Goal: Information Seeking & Learning: Learn about a topic

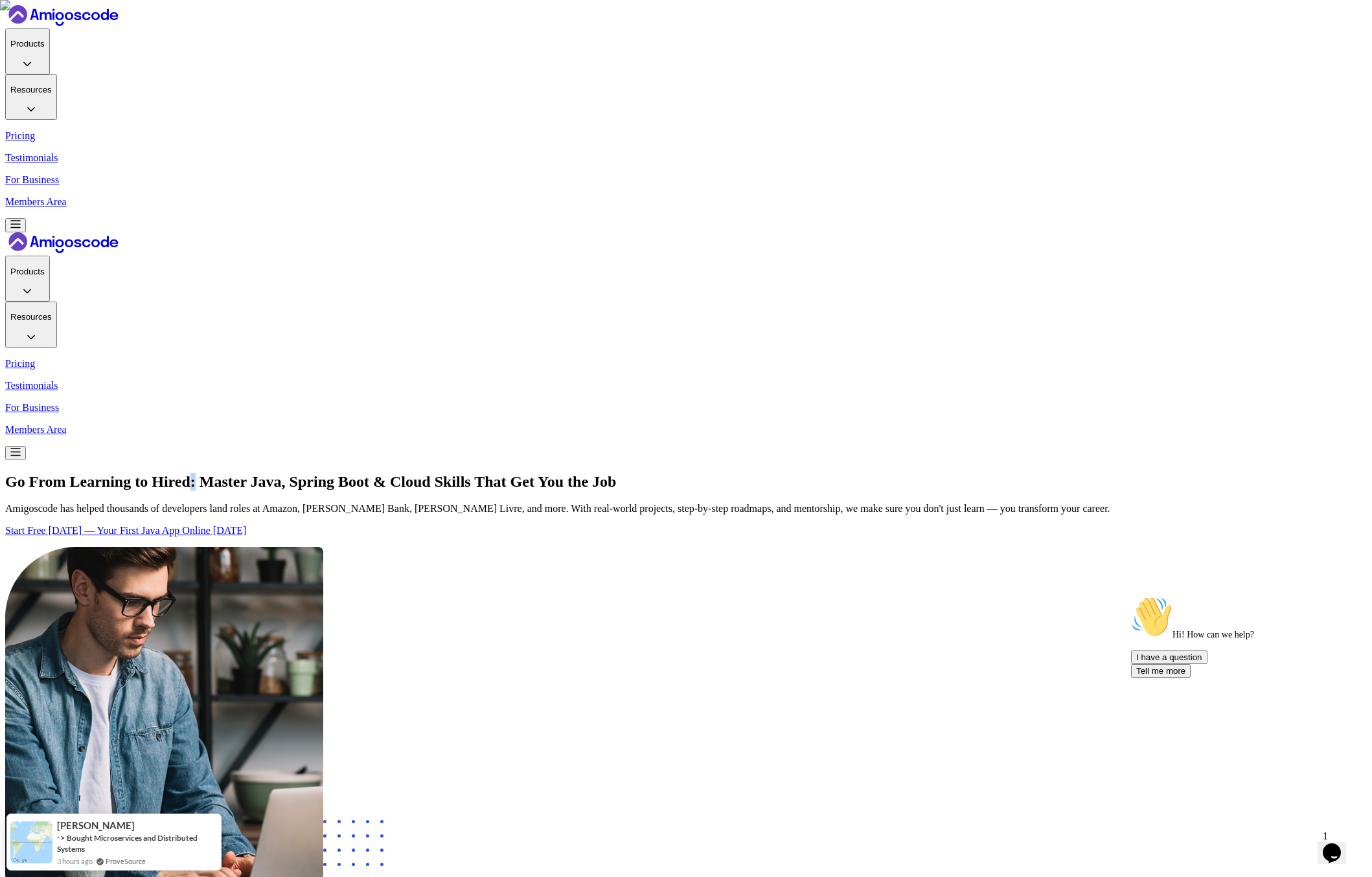
drag, startPoint x: 588, startPoint y: 148, endPoint x: 597, endPoint y: 148, distance: 9.0
click at [597, 474] on h1 "Go From Learning to Hired: Master Java, Spring Boot & Cloud Skills That Get You…" at bounding box center [685, 482] width 1362 height 17
drag, startPoint x: 325, startPoint y: 244, endPoint x: 281, endPoint y: 201, distance: 61.5
click at [281, 474] on h1 "Go From Learning to Hired: Master Java, Spring Boot & Cloud Skills That Get You…" at bounding box center [685, 482] width 1362 height 17
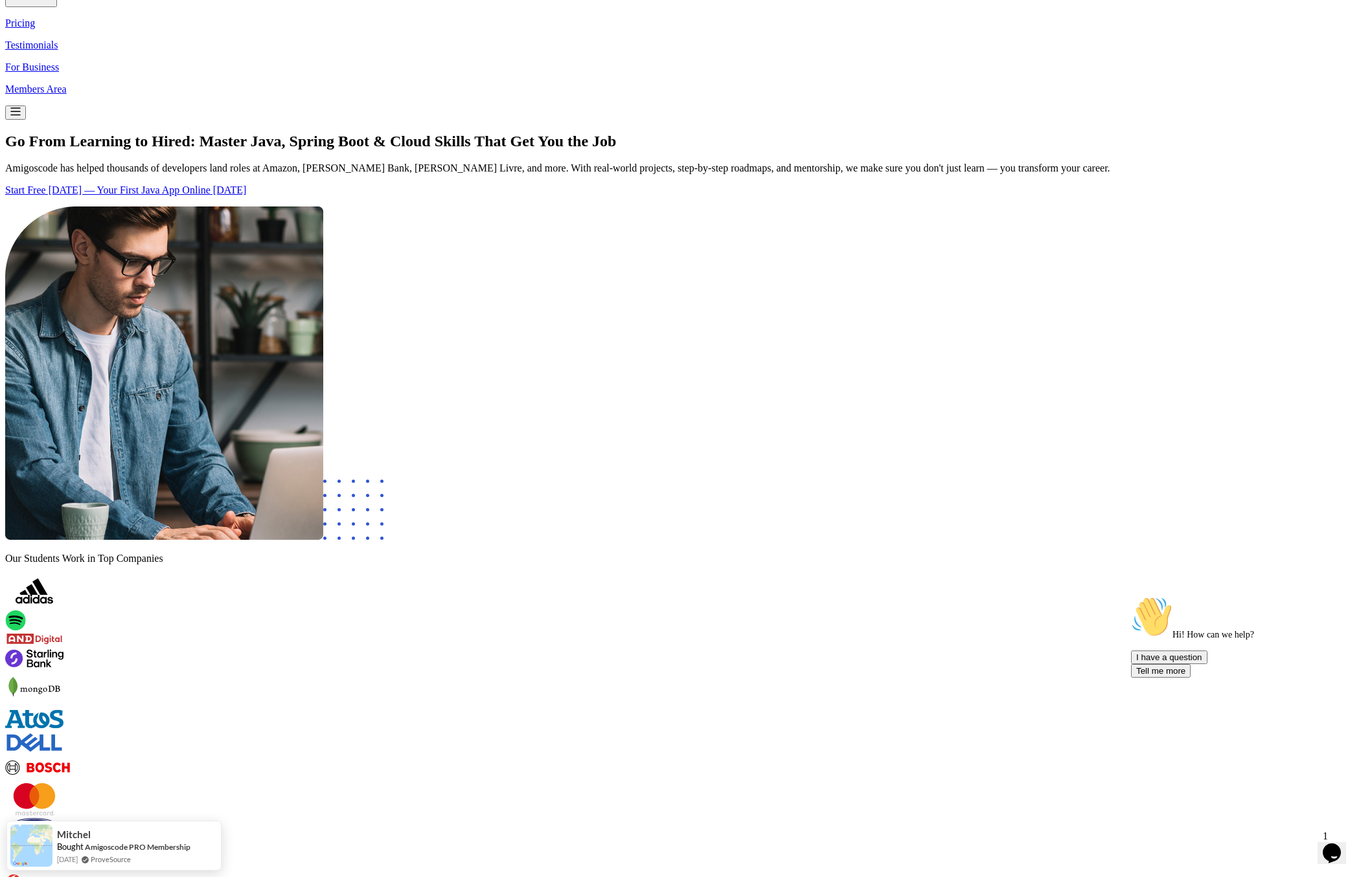
scroll to position [0, 0]
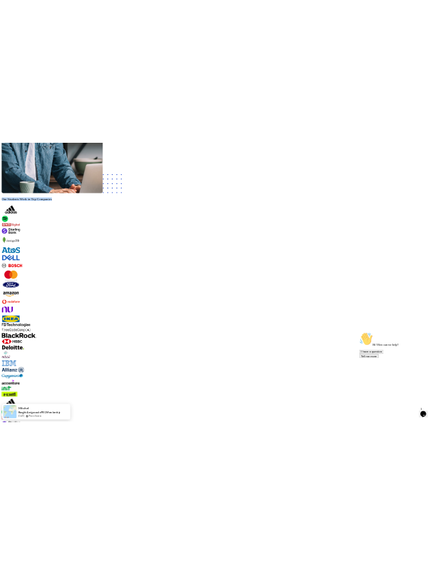
scroll to position [1123, 0]
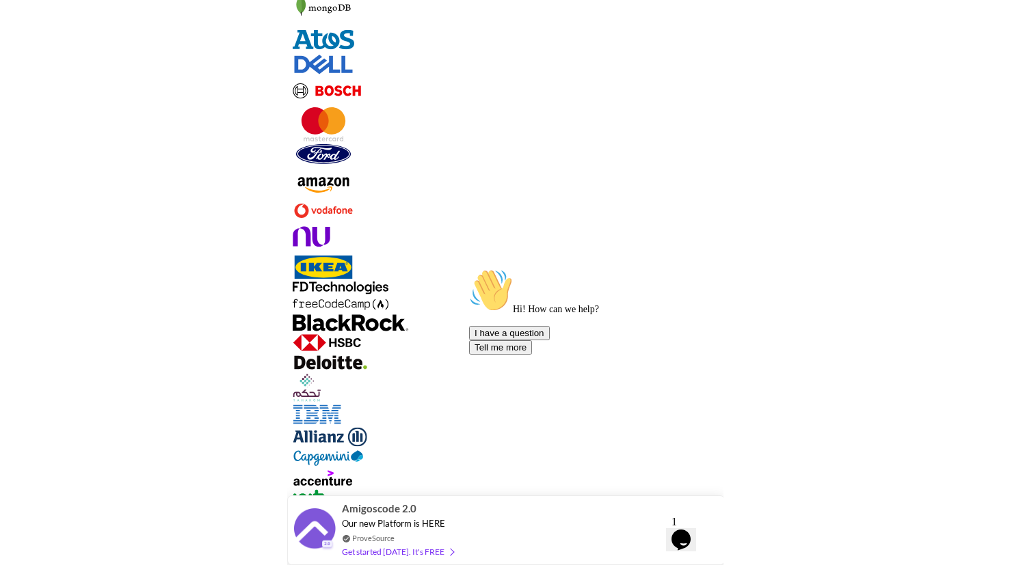
scroll to position [867, 0]
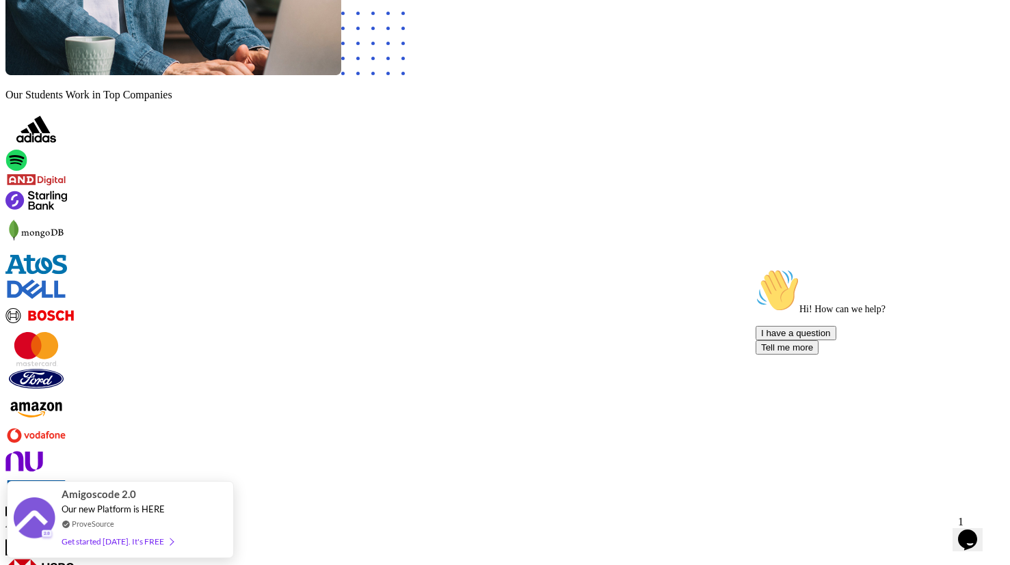
click at [755, 269] on icon "Chat attention grabber" at bounding box center [755, 269] width 0 height 0
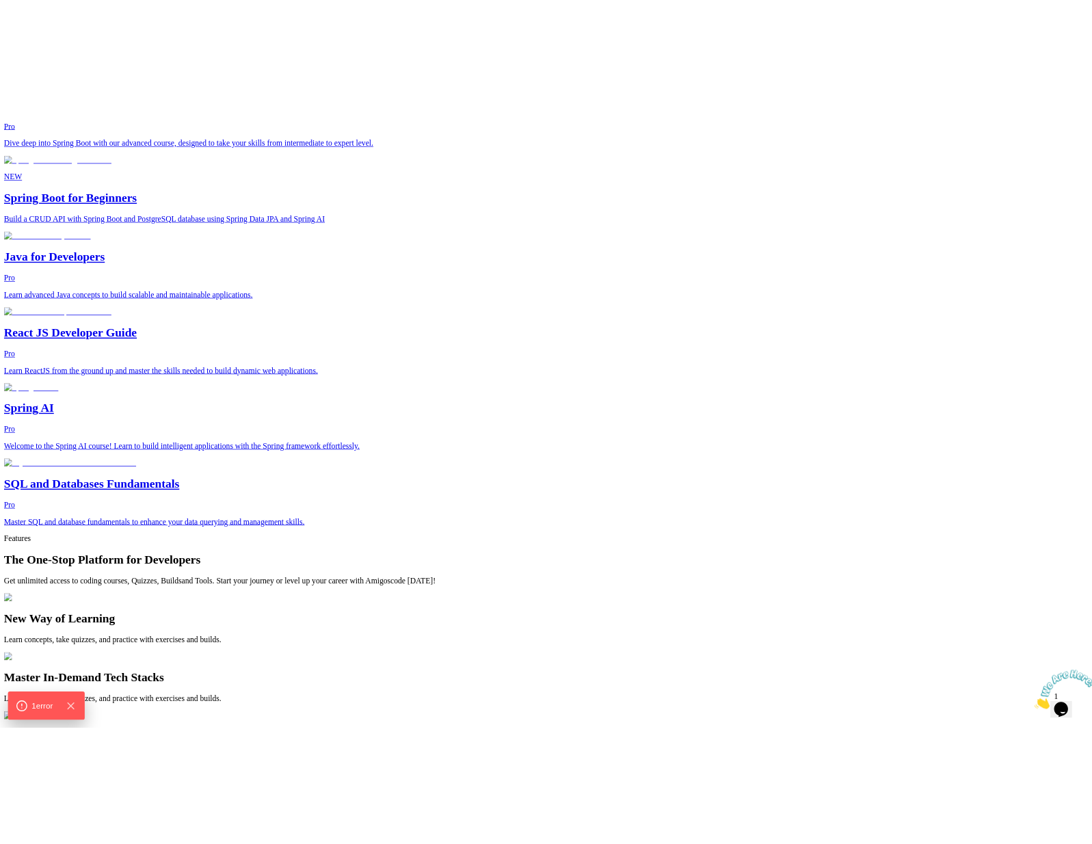
scroll to position [2421, 0]
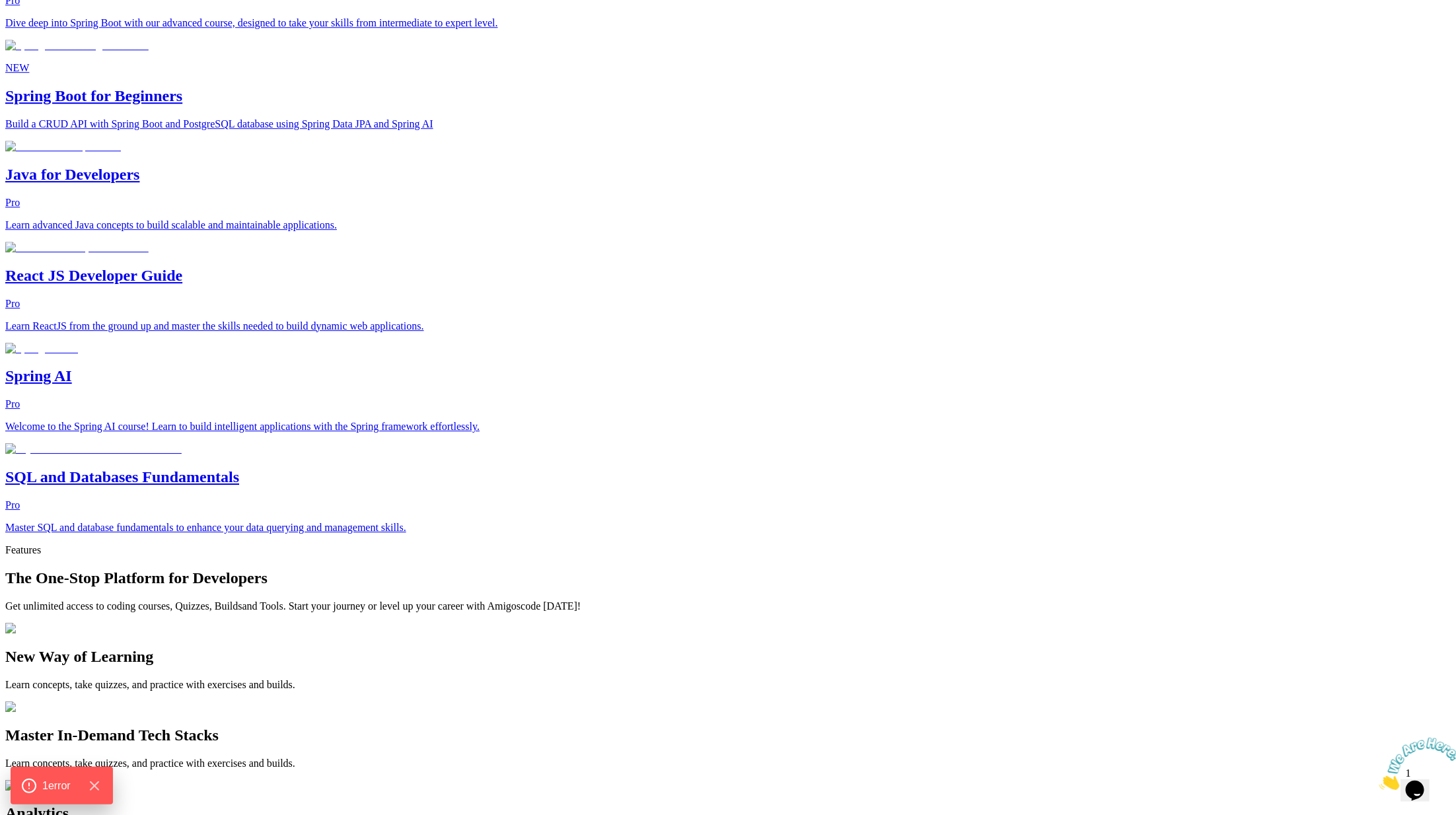
drag, startPoint x: 371, startPoint y: 391, endPoint x: 330, endPoint y: 327, distance: 76.0
copy p "Access to FREE courses"
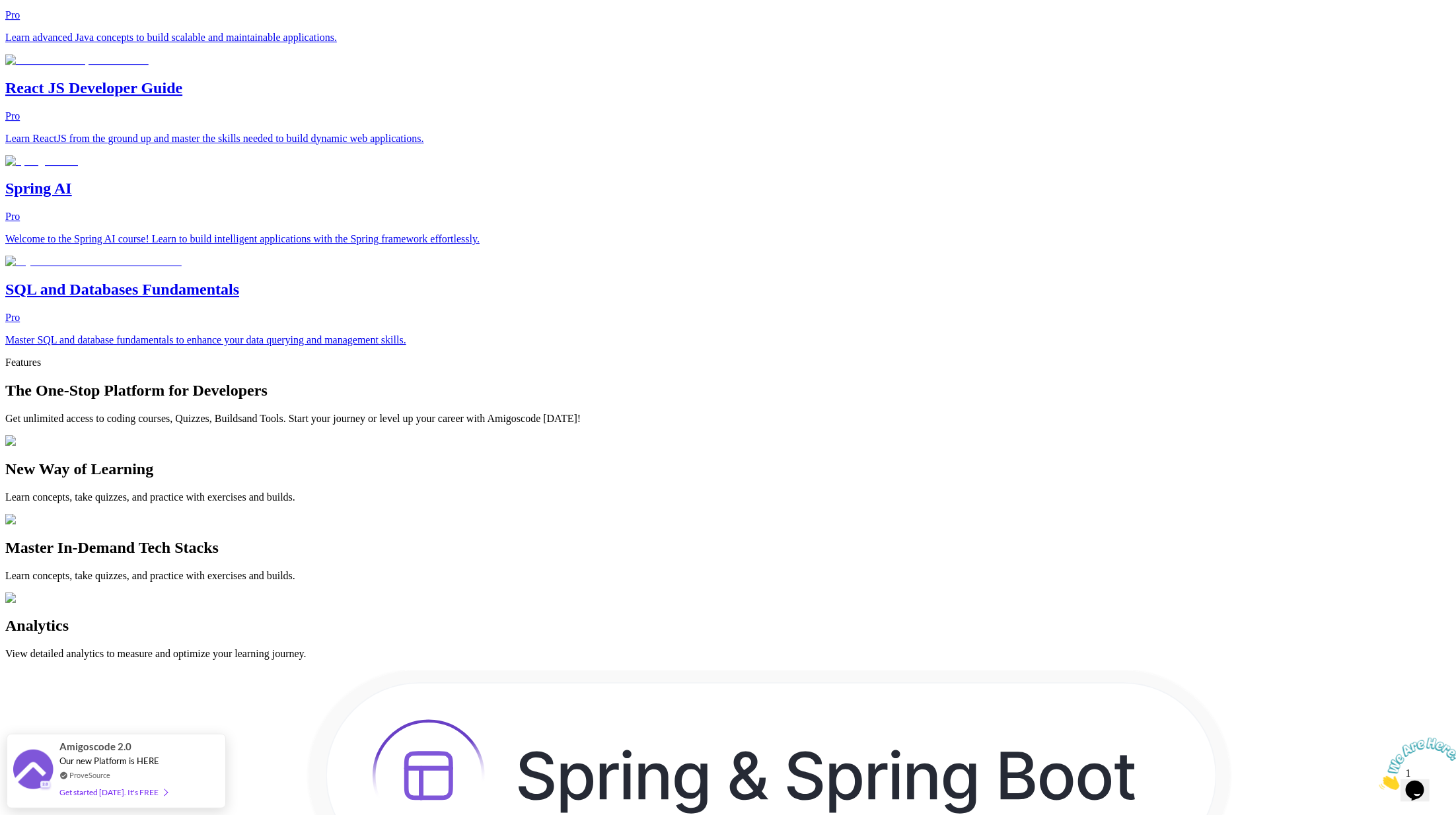
scroll to position [2439, 0]
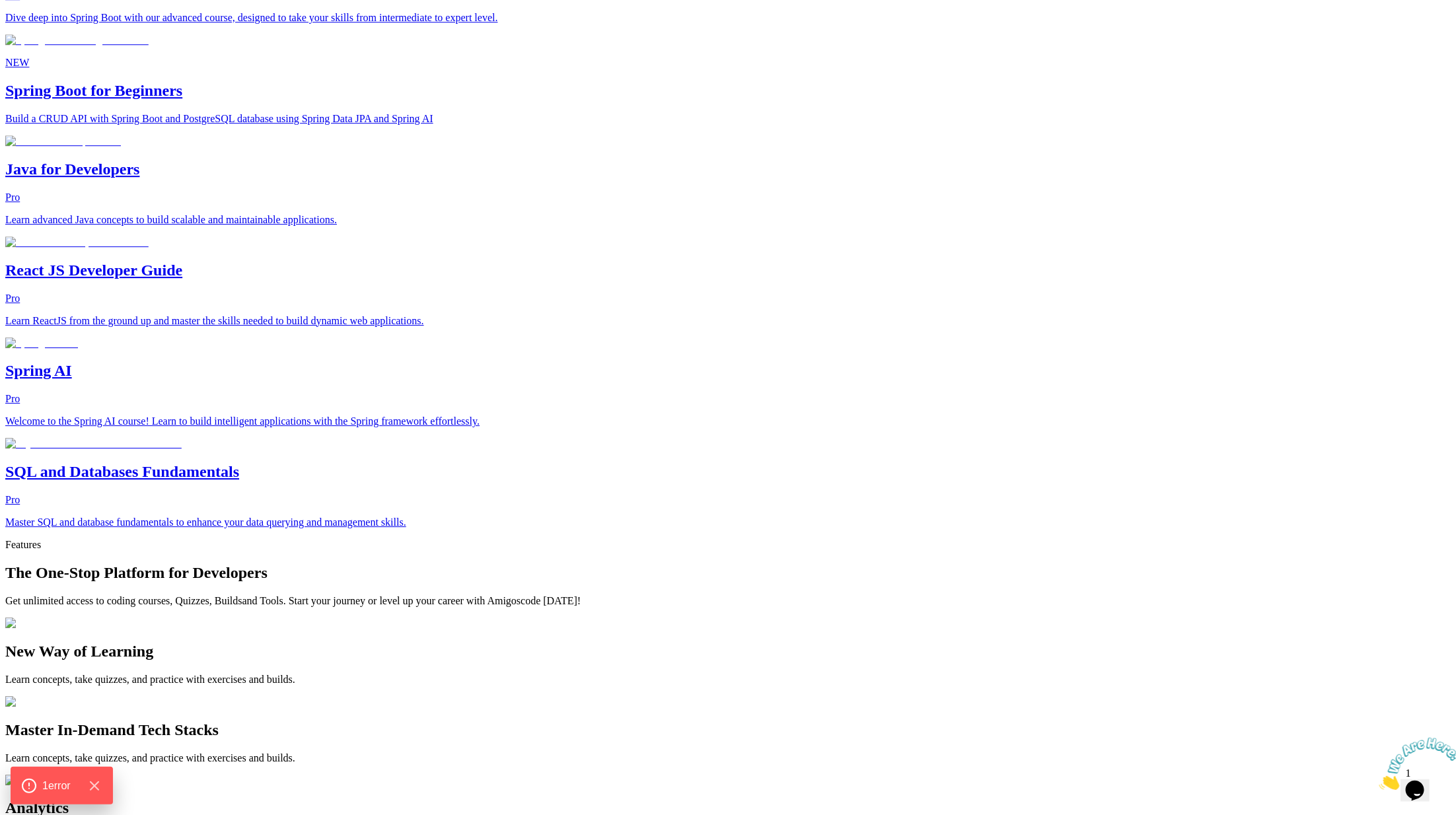
scroll to position [2369, 0]
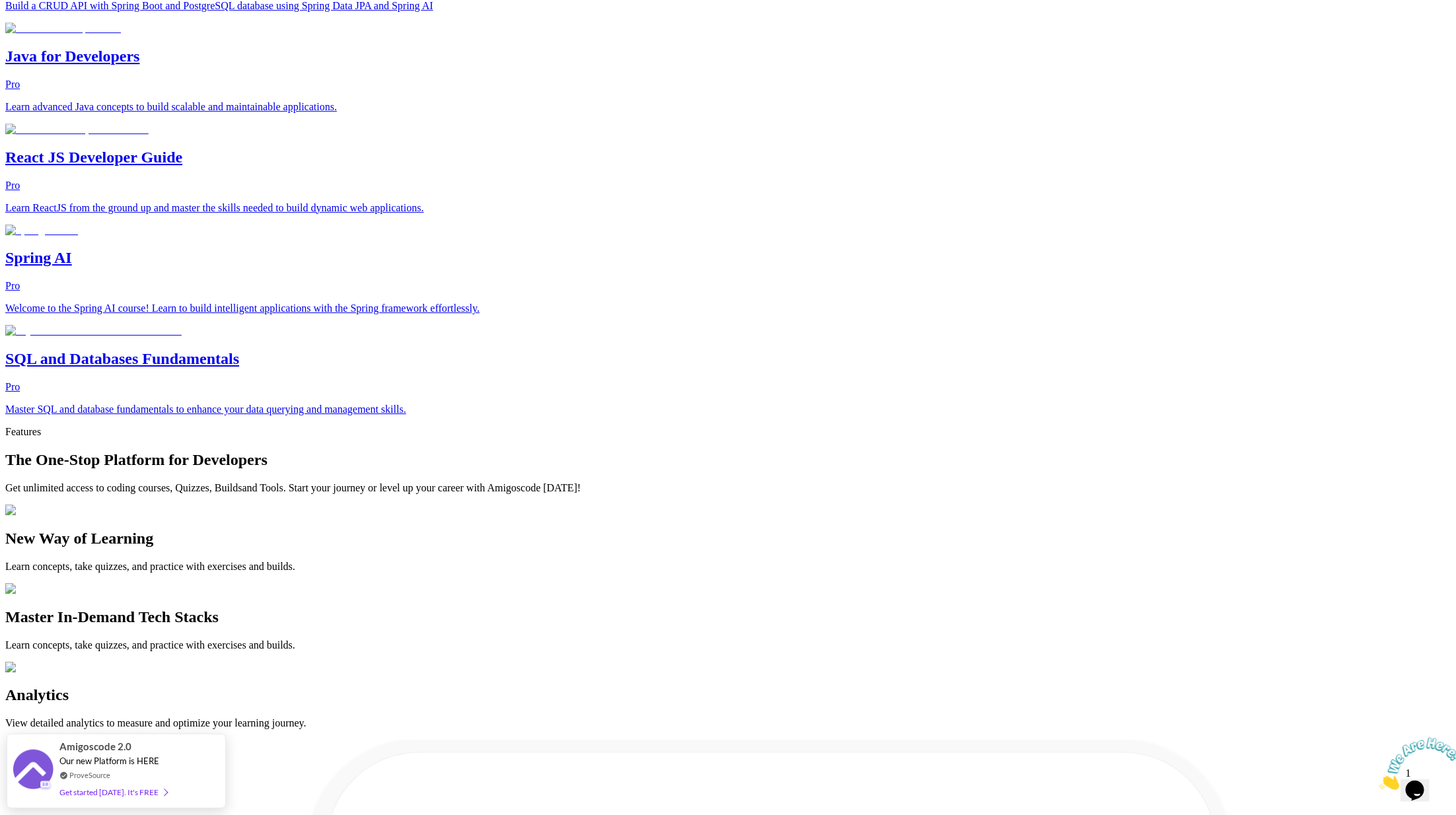
scroll to position [2469, 0]
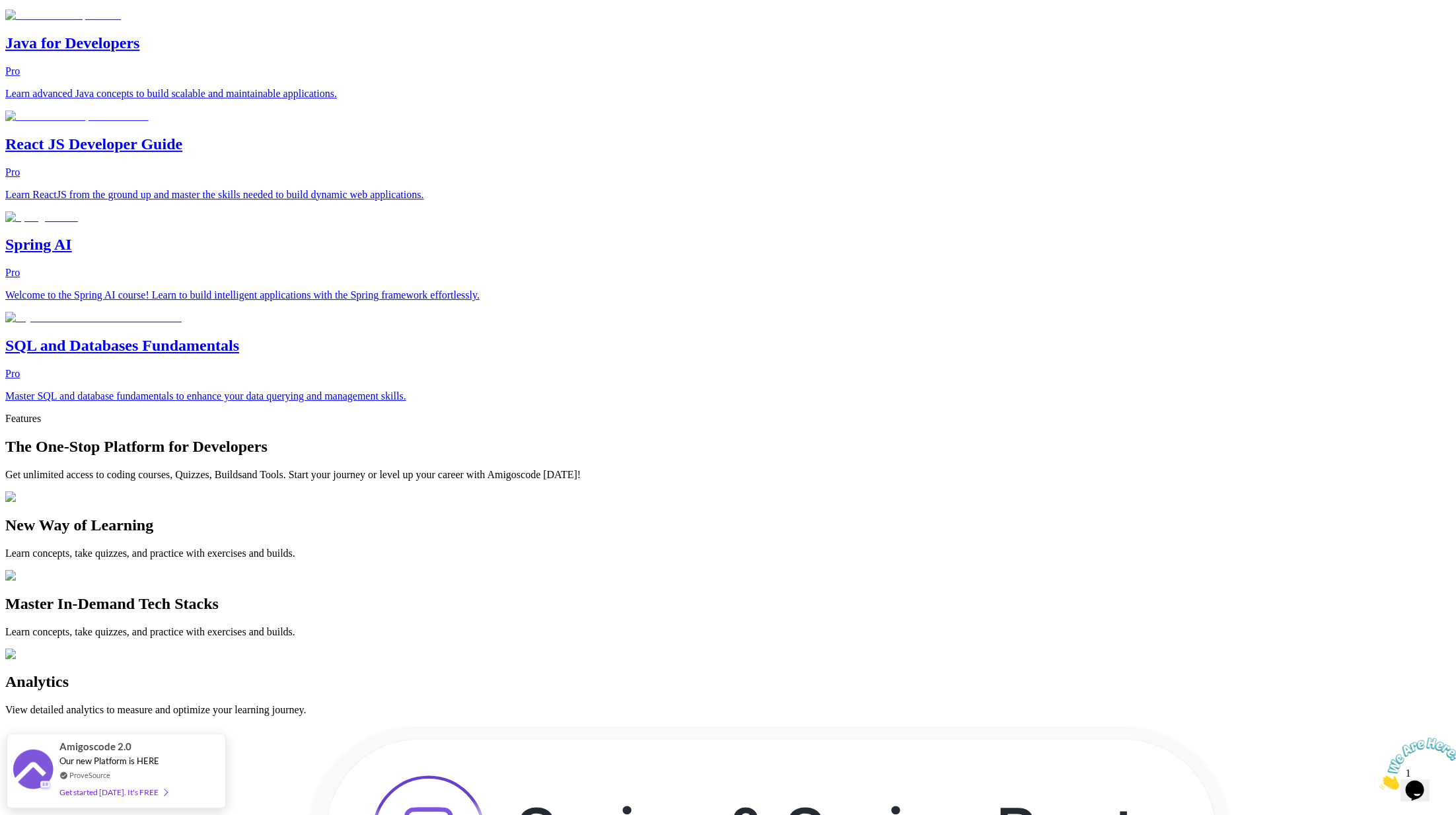
drag, startPoint x: 624, startPoint y: 211, endPoint x: 599, endPoint y: 186, distance: 35.4
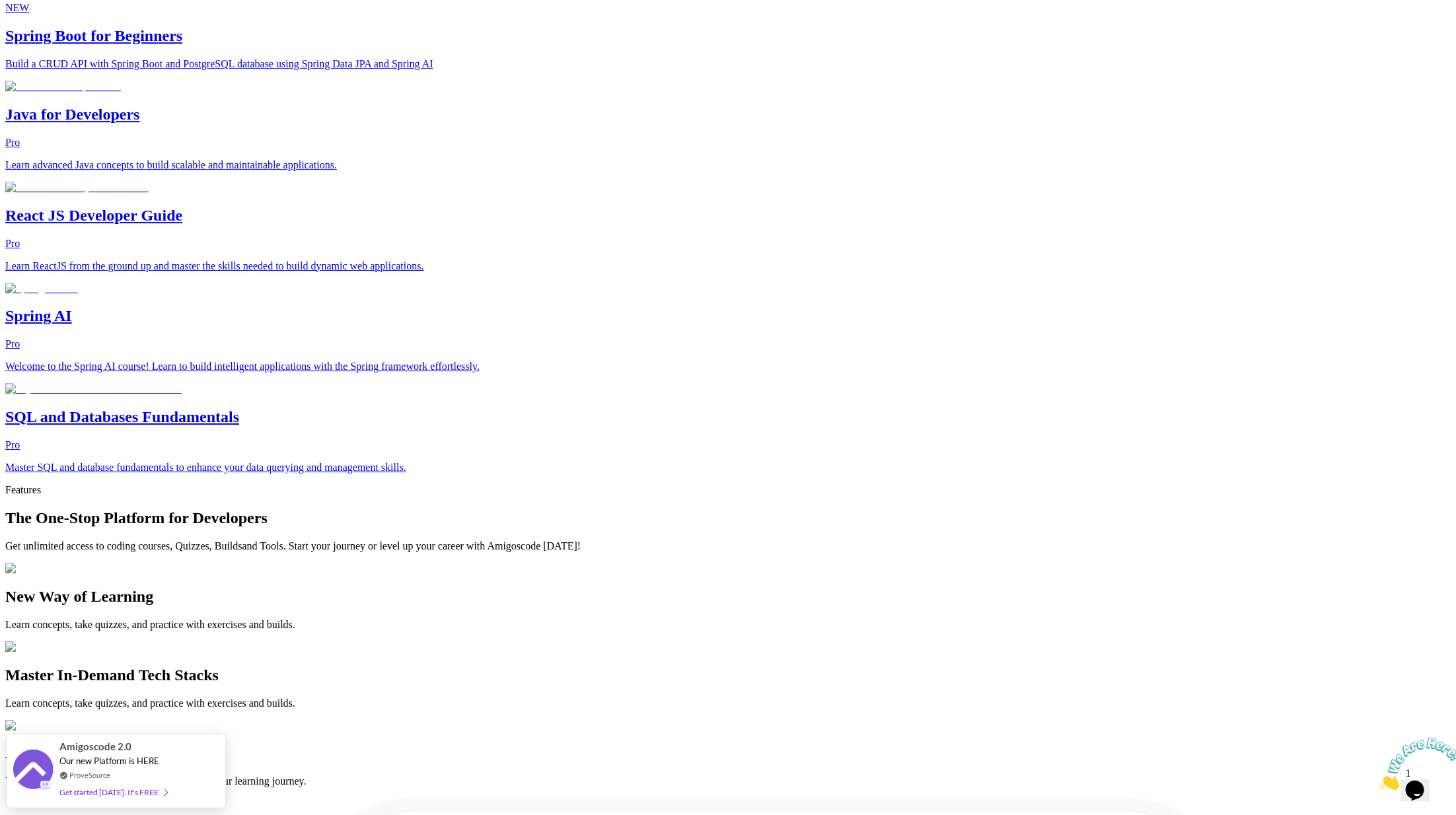
scroll to position [2410, 0]
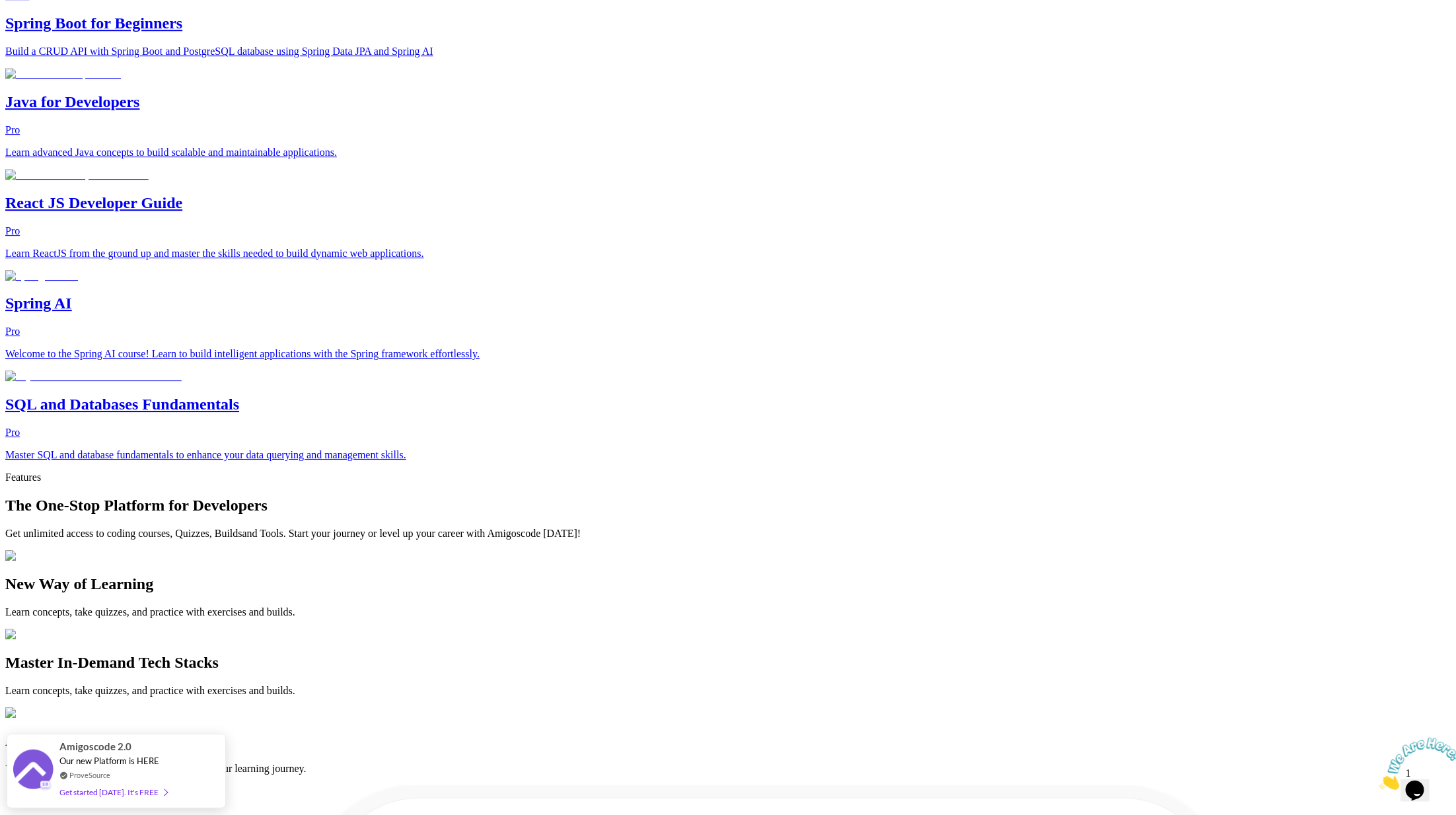
drag, startPoint x: 652, startPoint y: 253, endPoint x: 681, endPoint y: 249, distance: 29.3
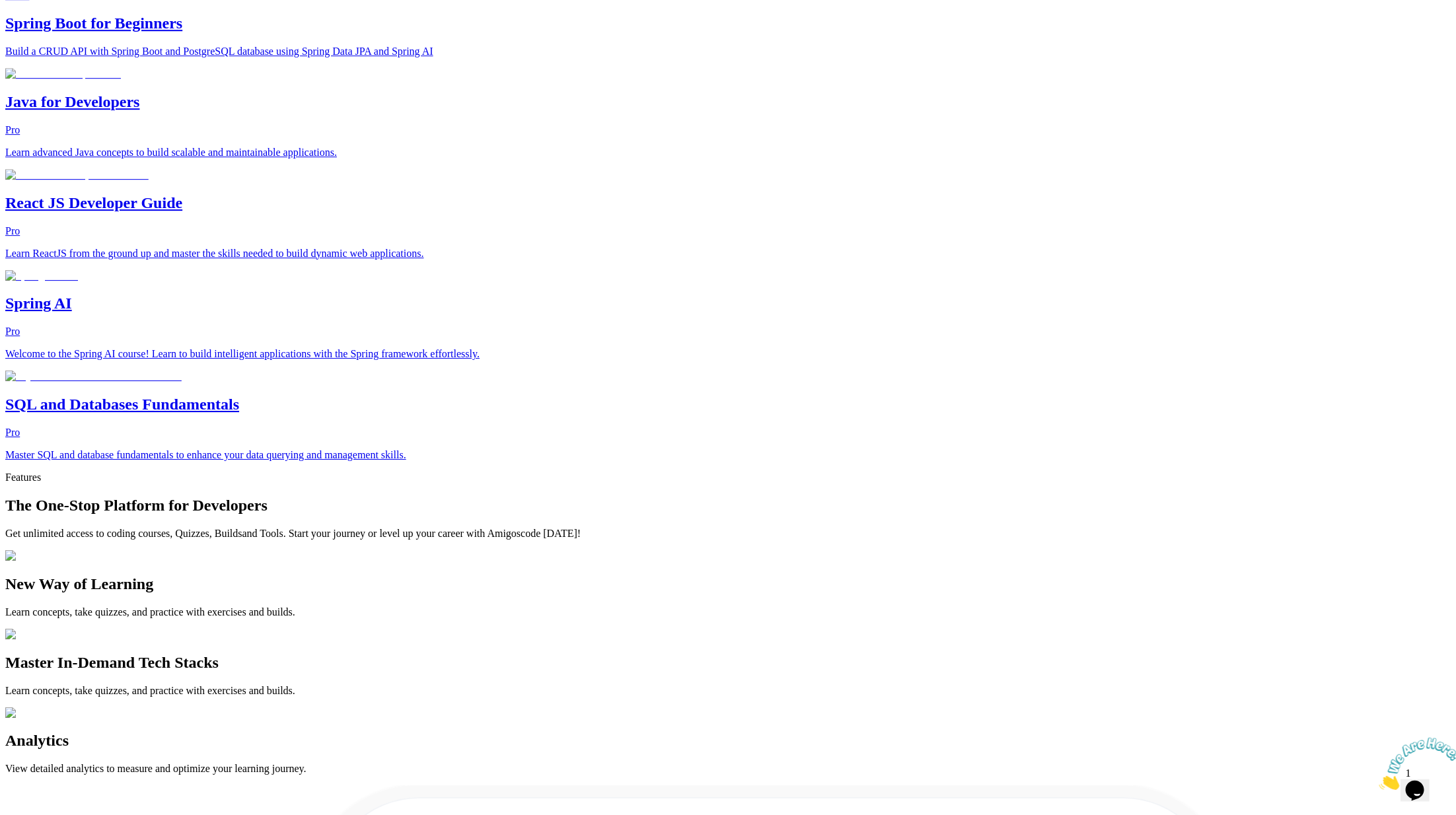
copy p "Yearly"
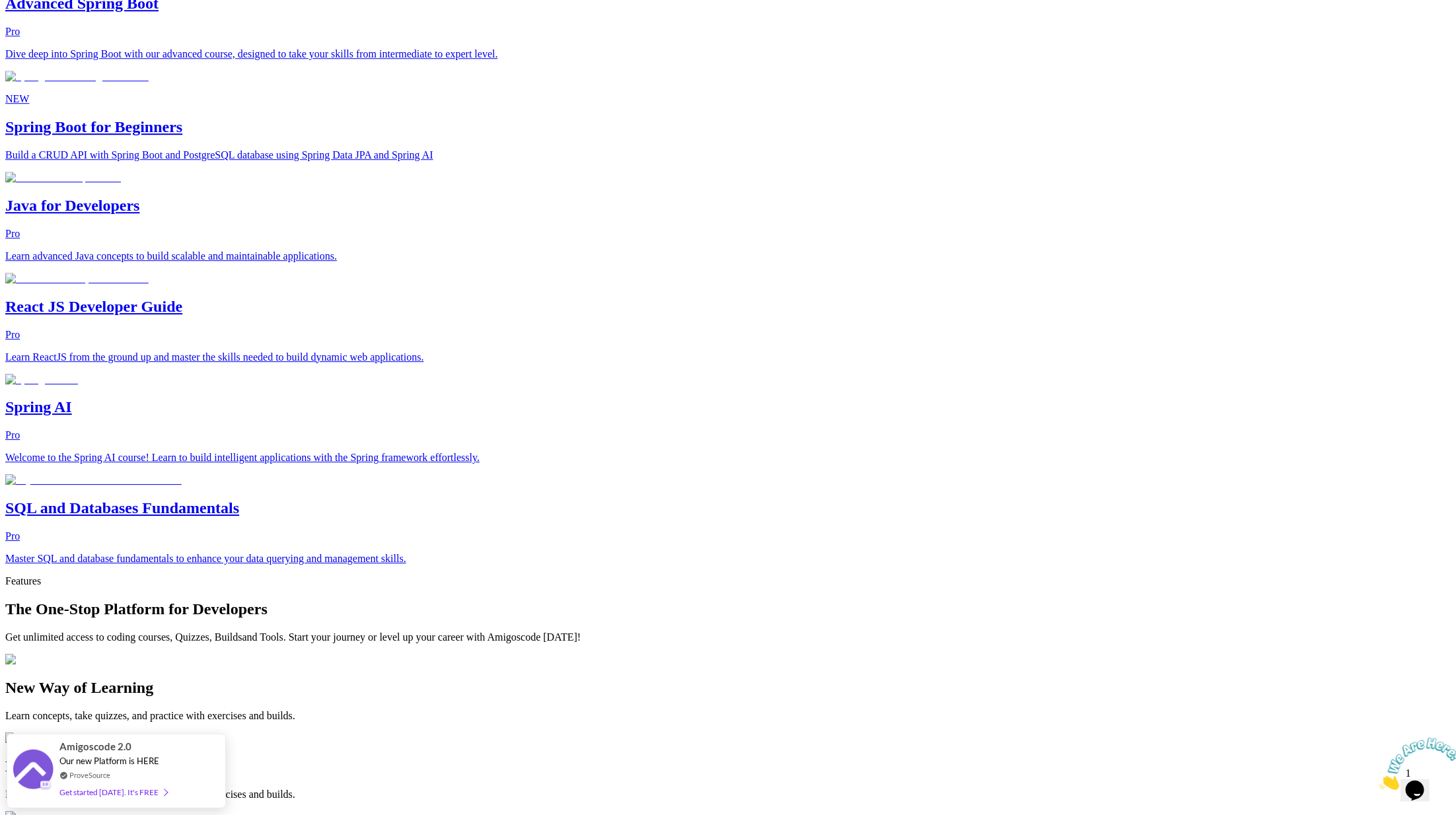
scroll to position [2294, 0]
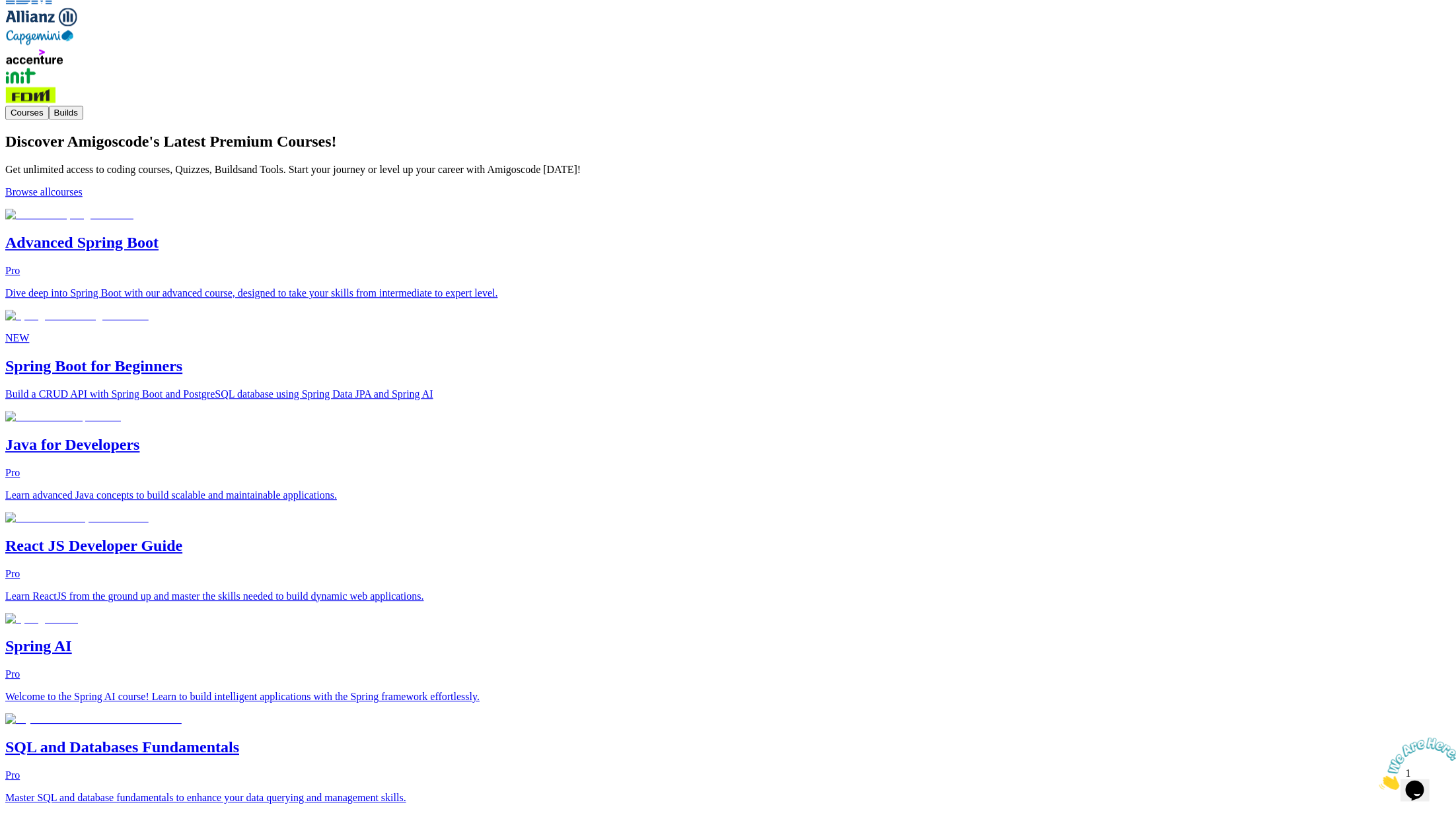
scroll to position [2113, 0]
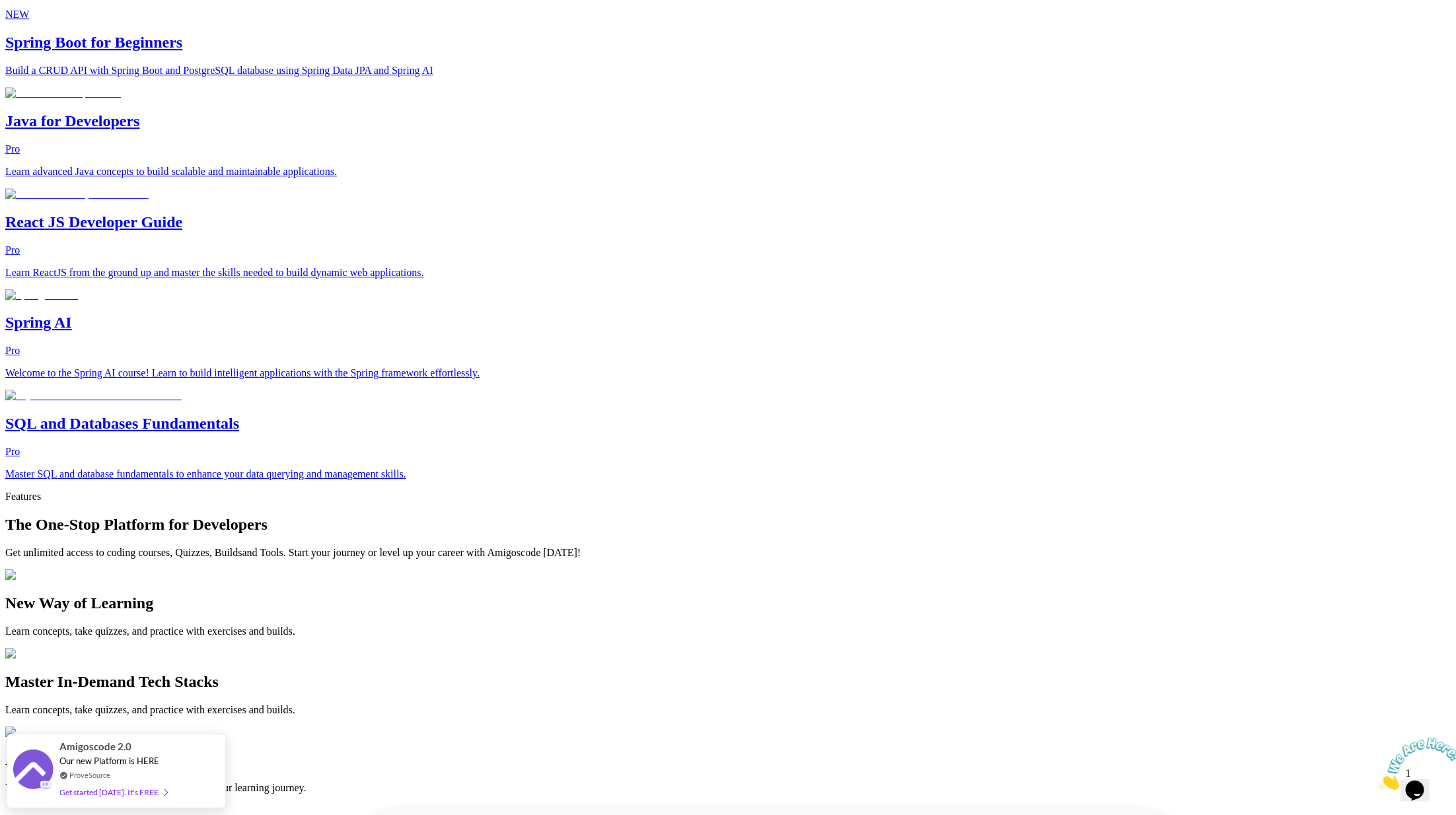
scroll to position [2378, 0]
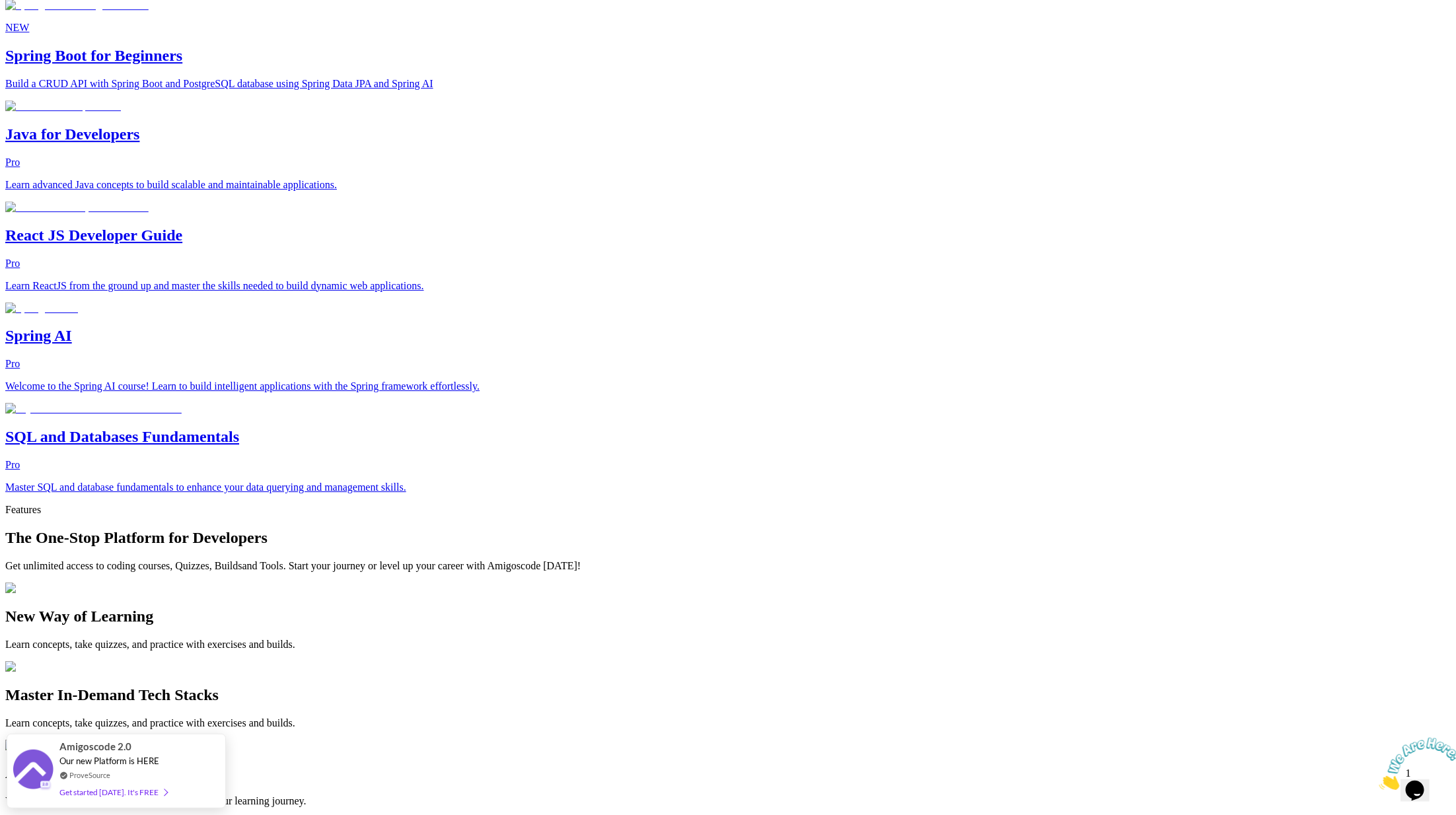
drag, startPoint x: 700, startPoint y: 288, endPoint x: 617, endPoint y: 244, distance: 93.9
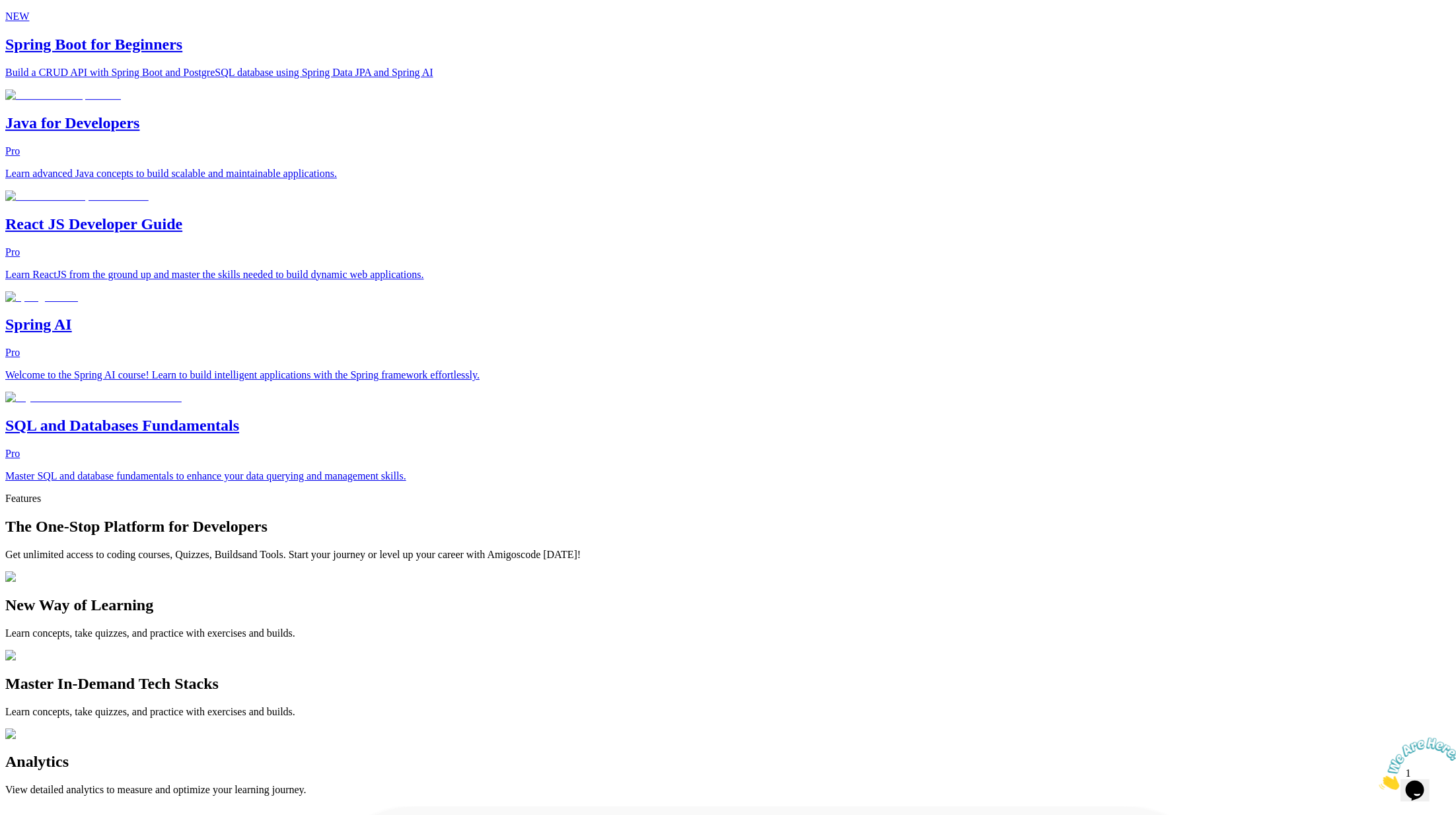
drag, startPoint x: 672, startPoint y: 299, endPoint x: 619, endPoint y: 253, distance: 70.2
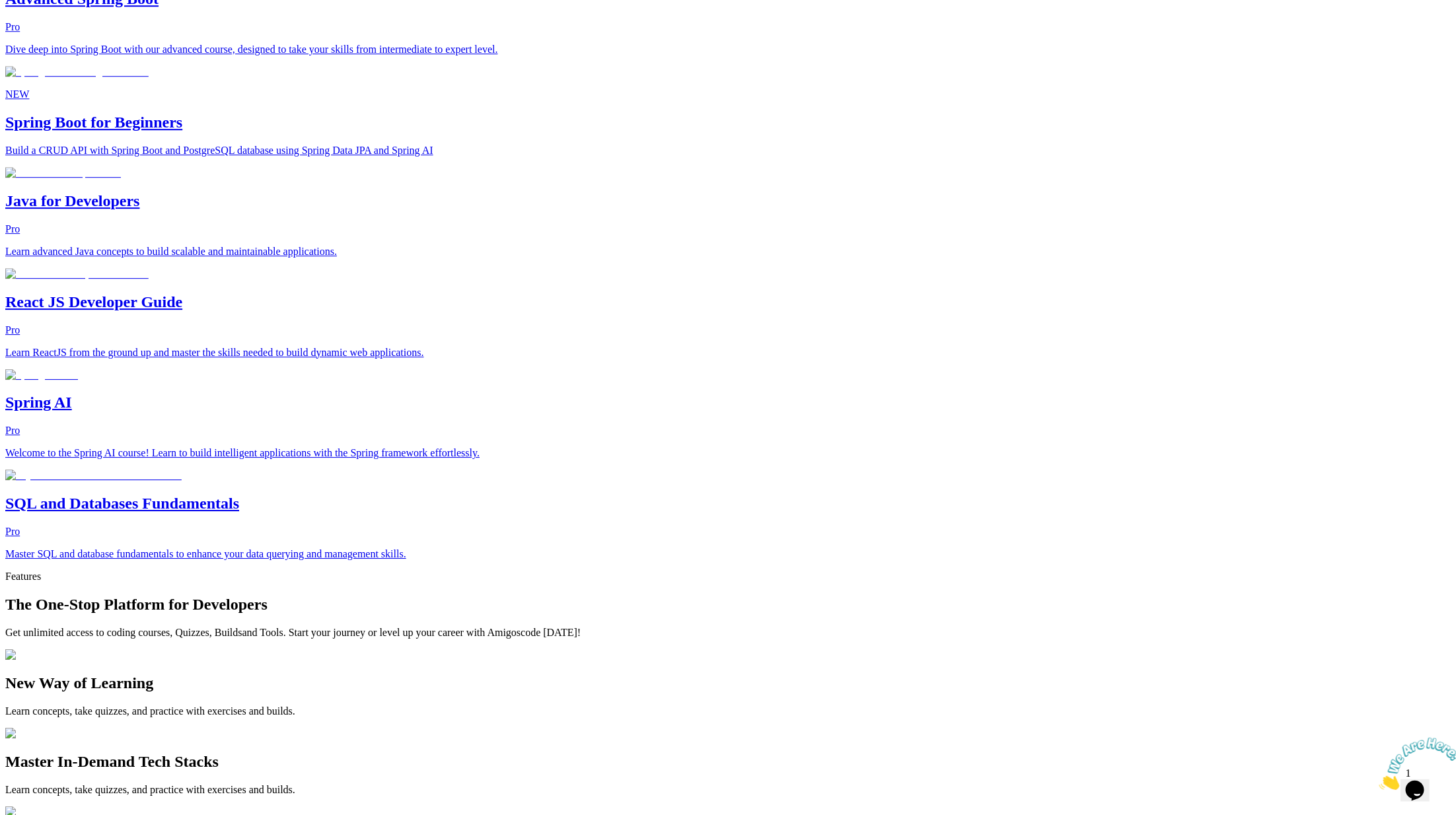
drag, startPoint x: 709, startPoint y: 349, endPoint x: 619, endPoint y: 350, distance: 90.0
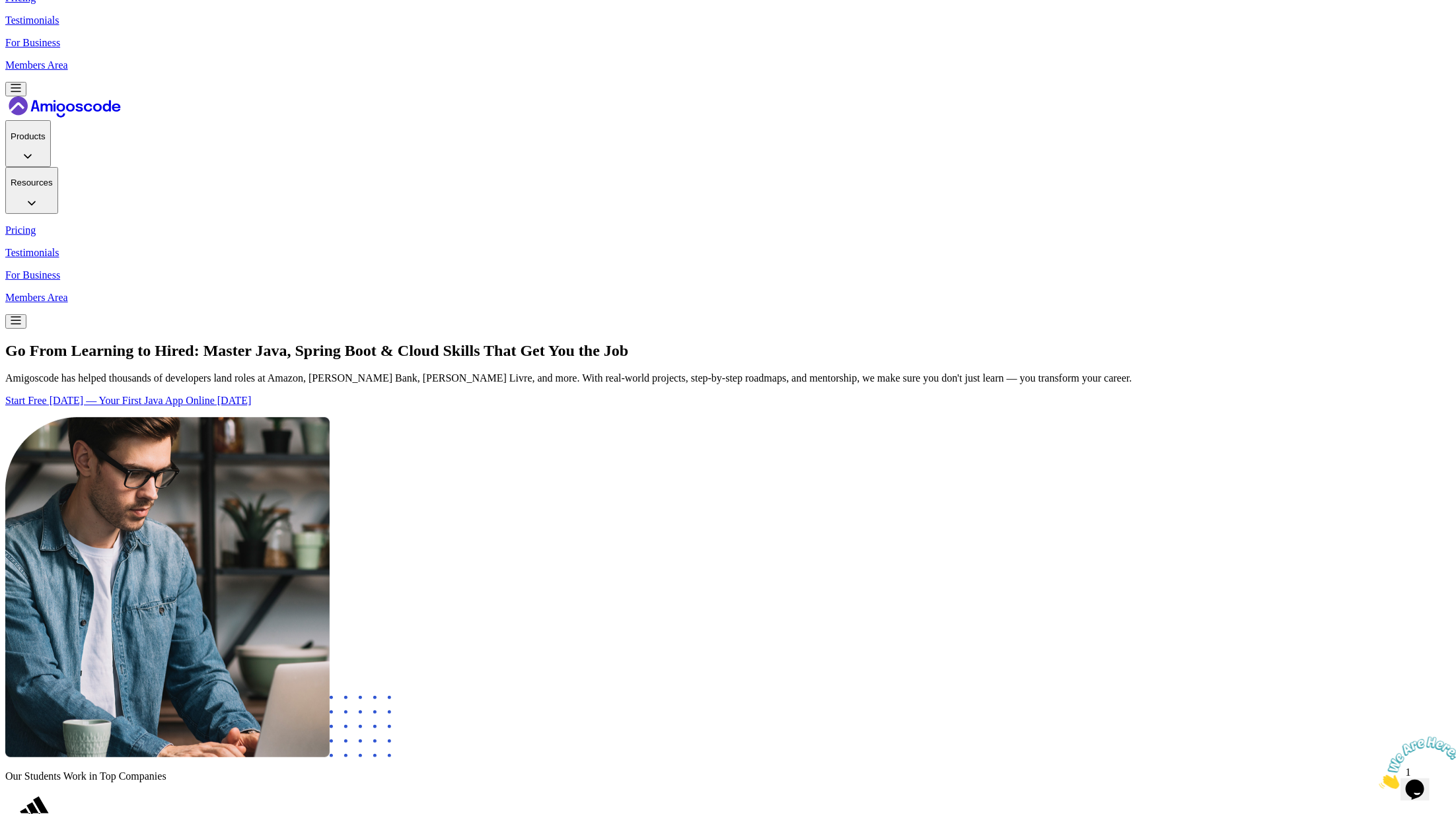
scroll to position [343, 0]
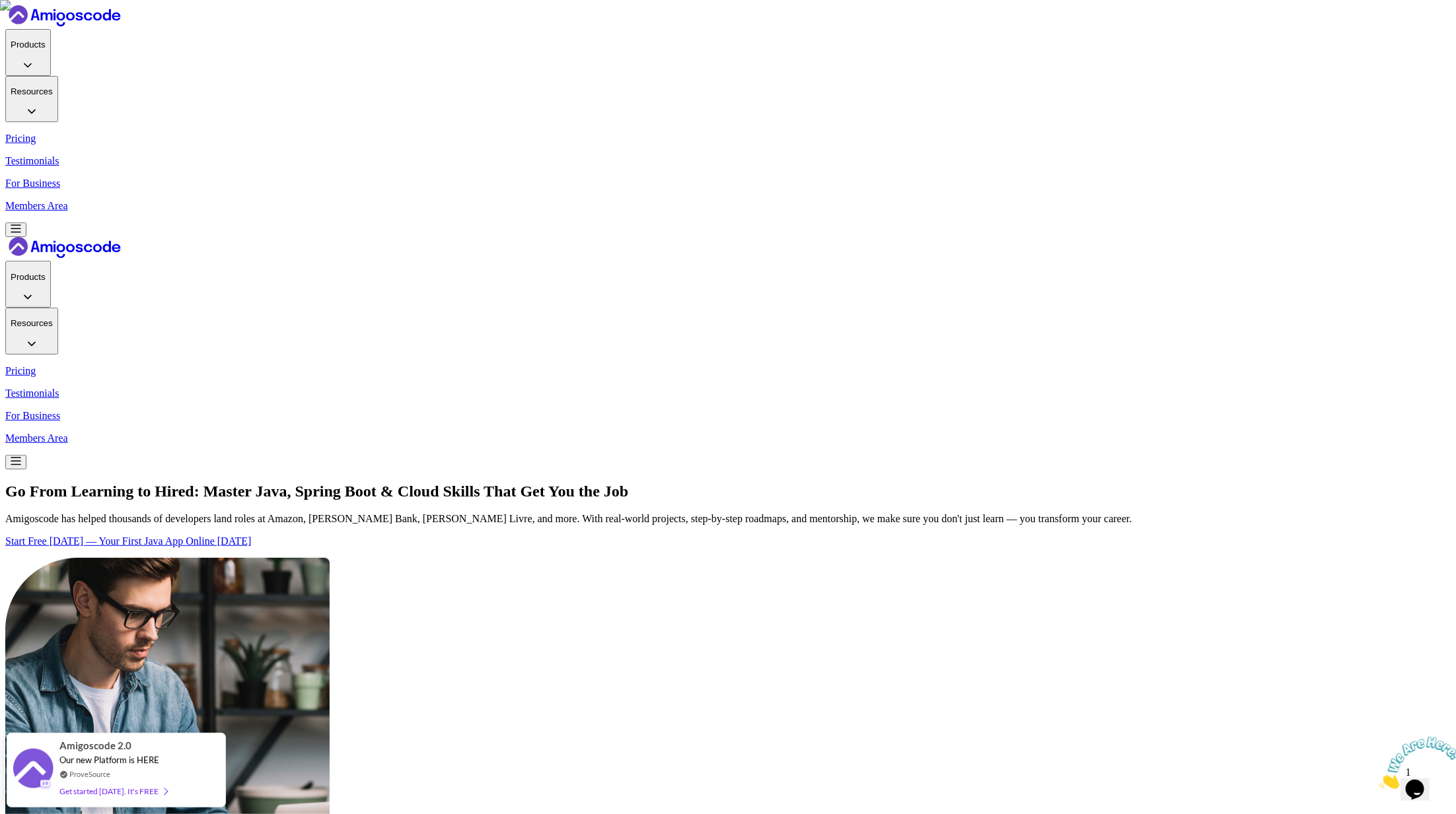
copy p "Our Students Work in Top Companies"
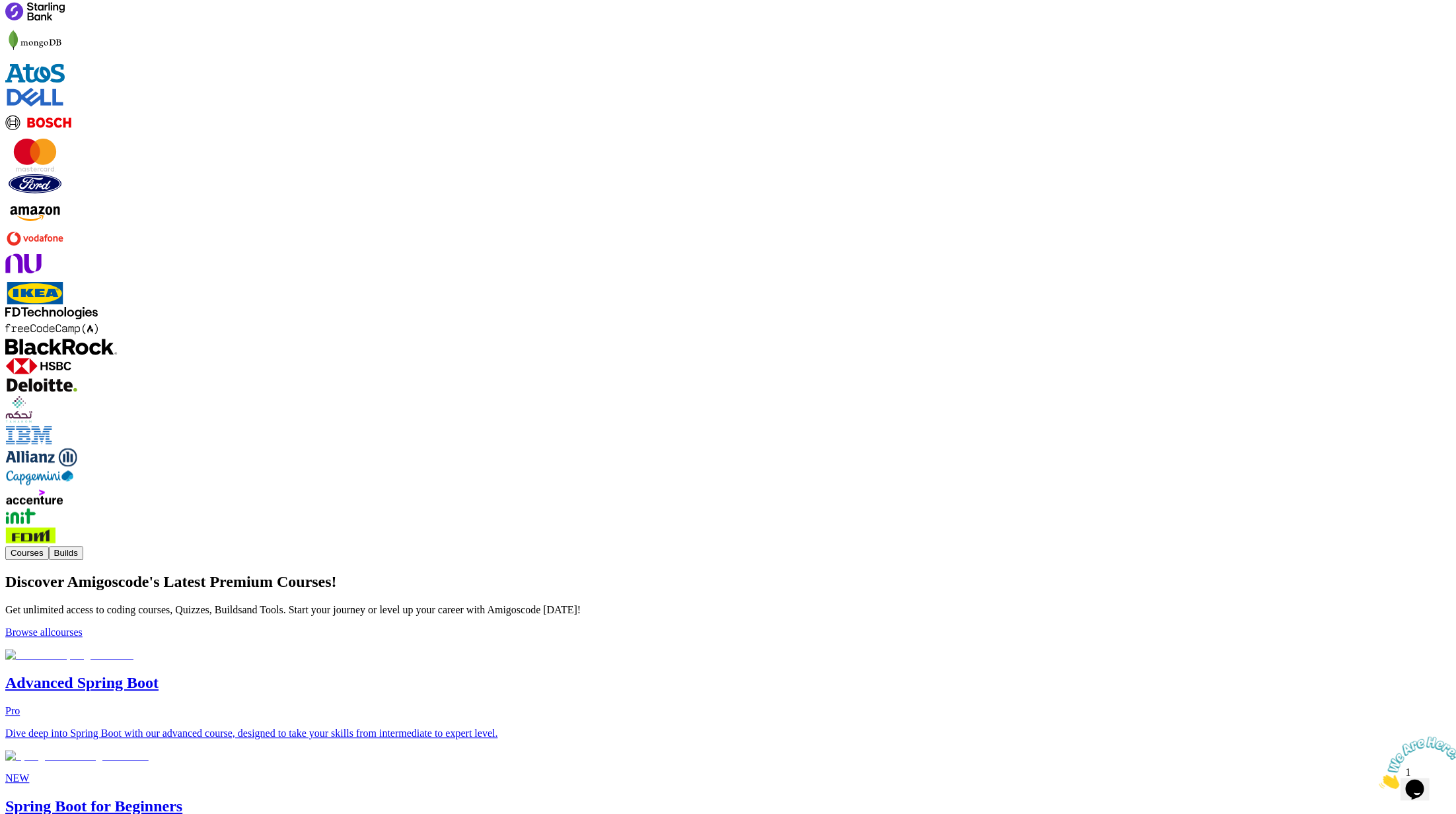
scroll to position [1728, 0]
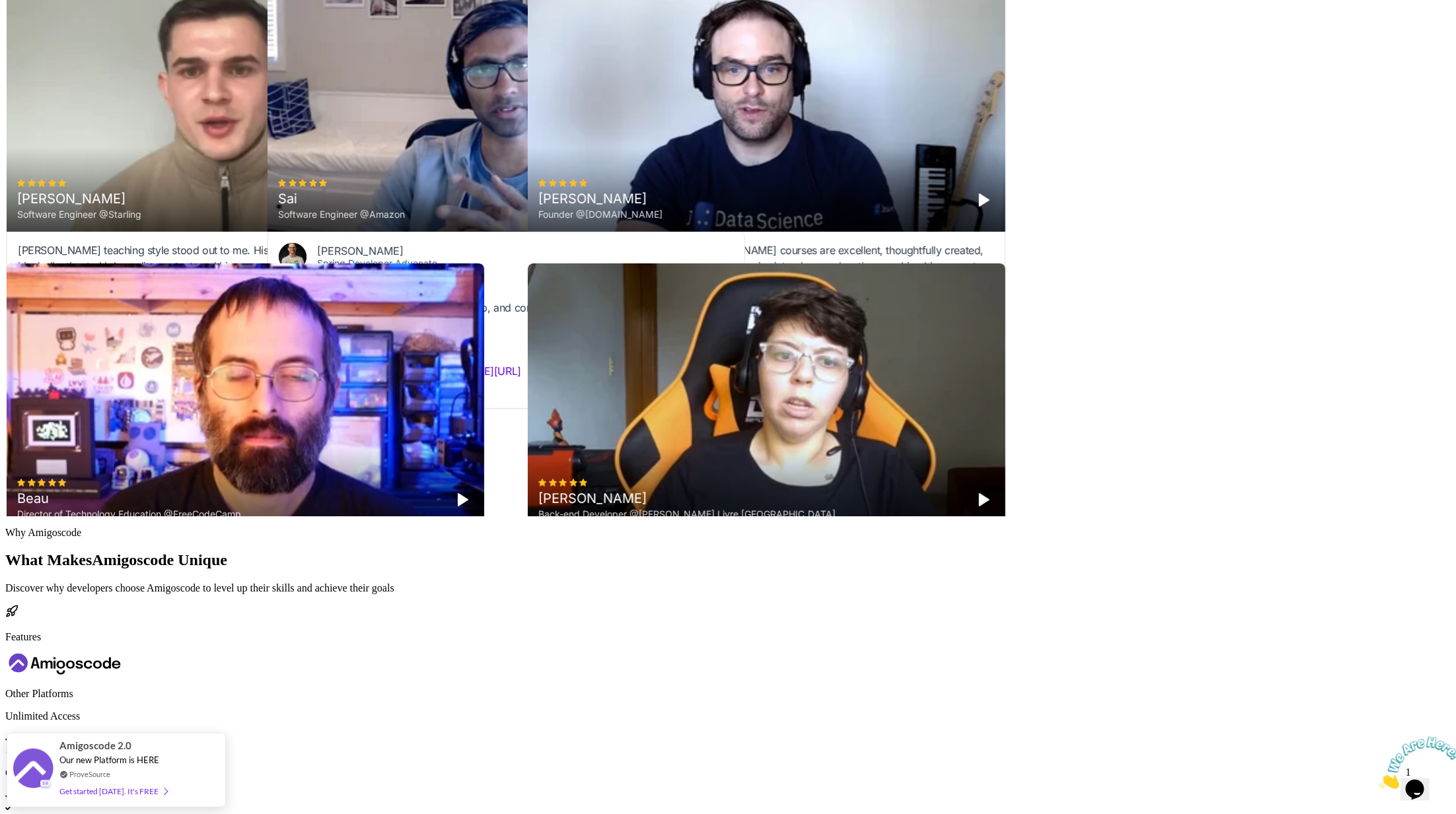
scroll to position [6259, 0]
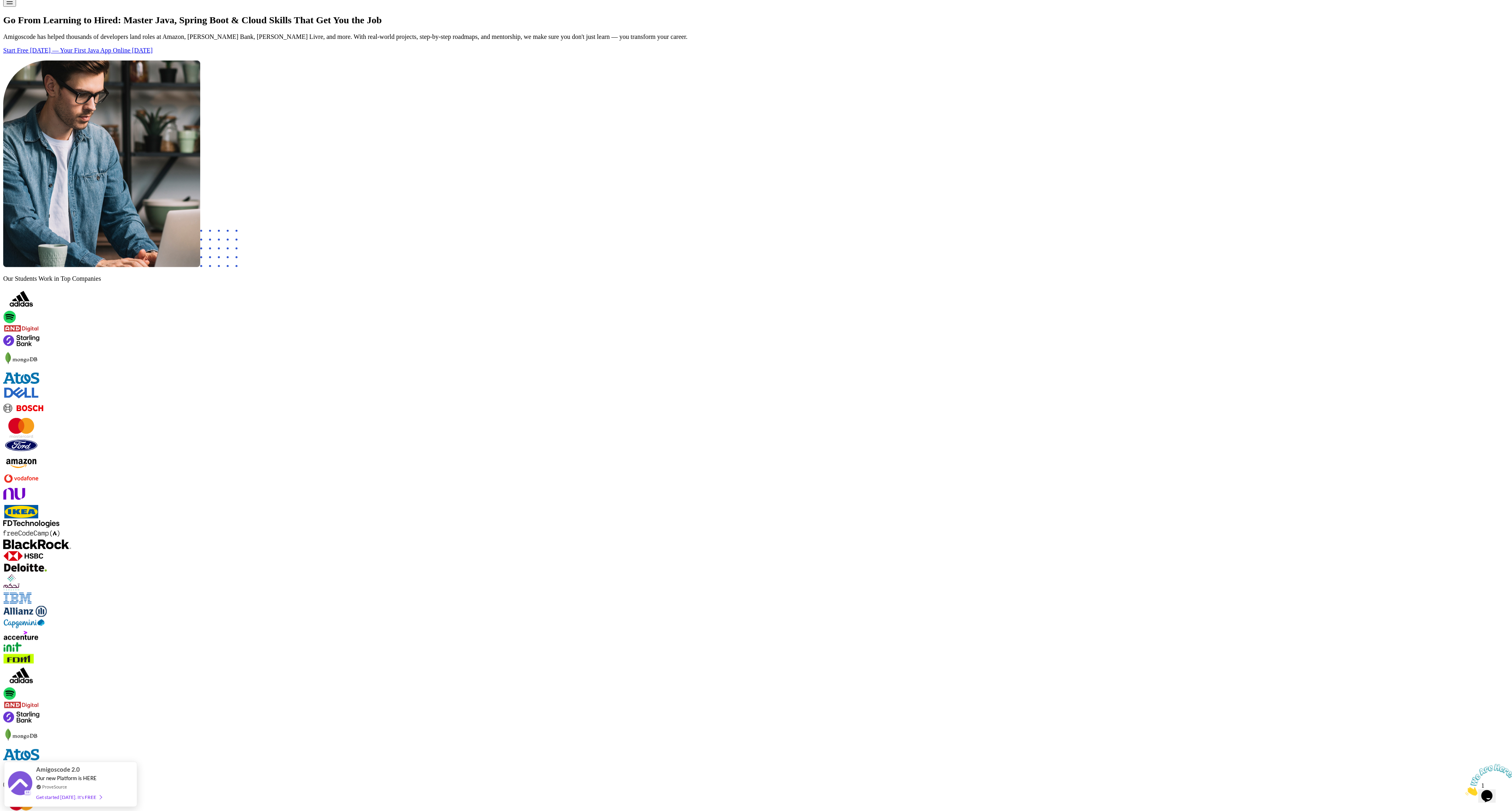
scroll to position [340, 0]
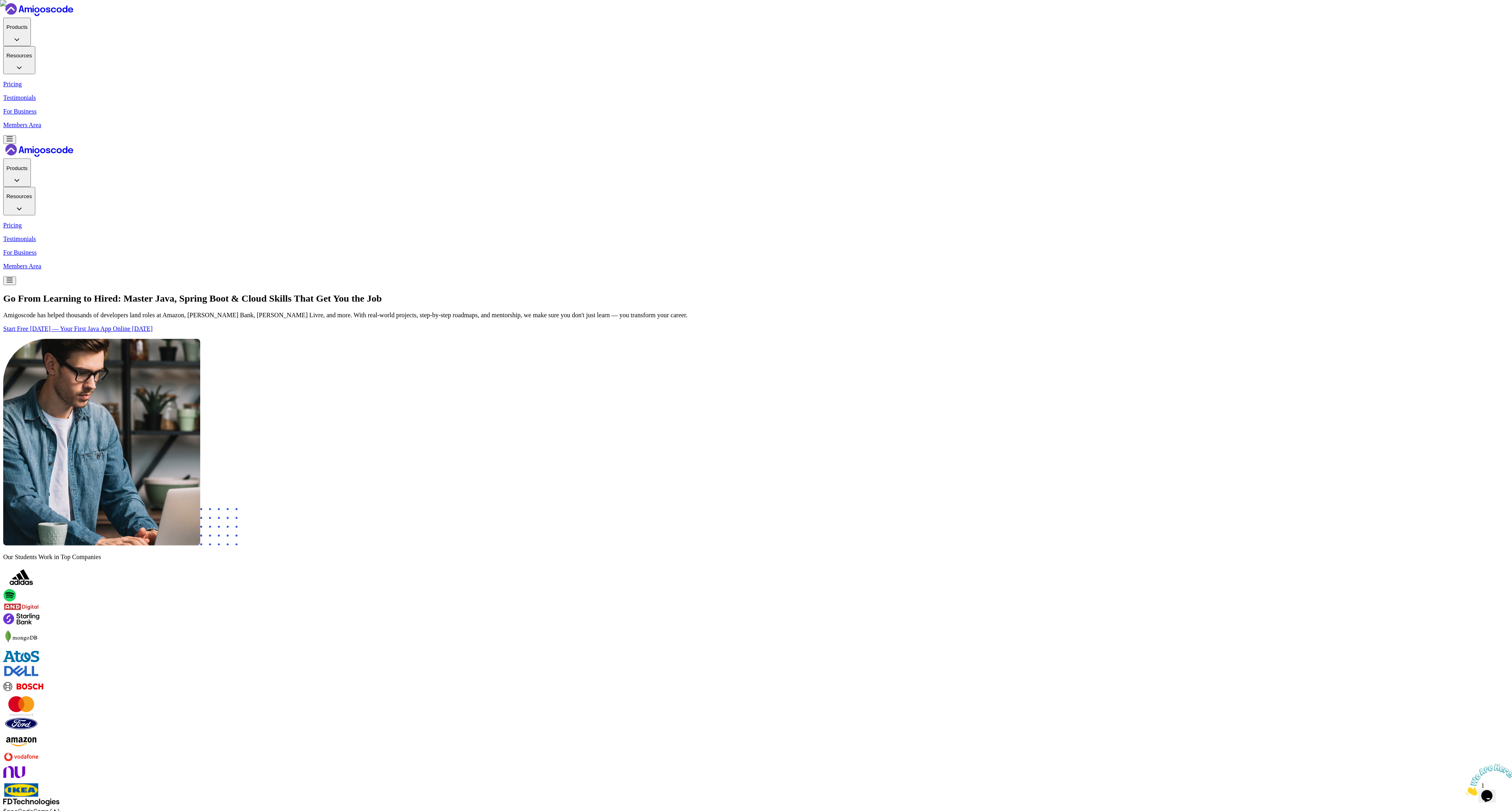
scroll to position [252, 0]
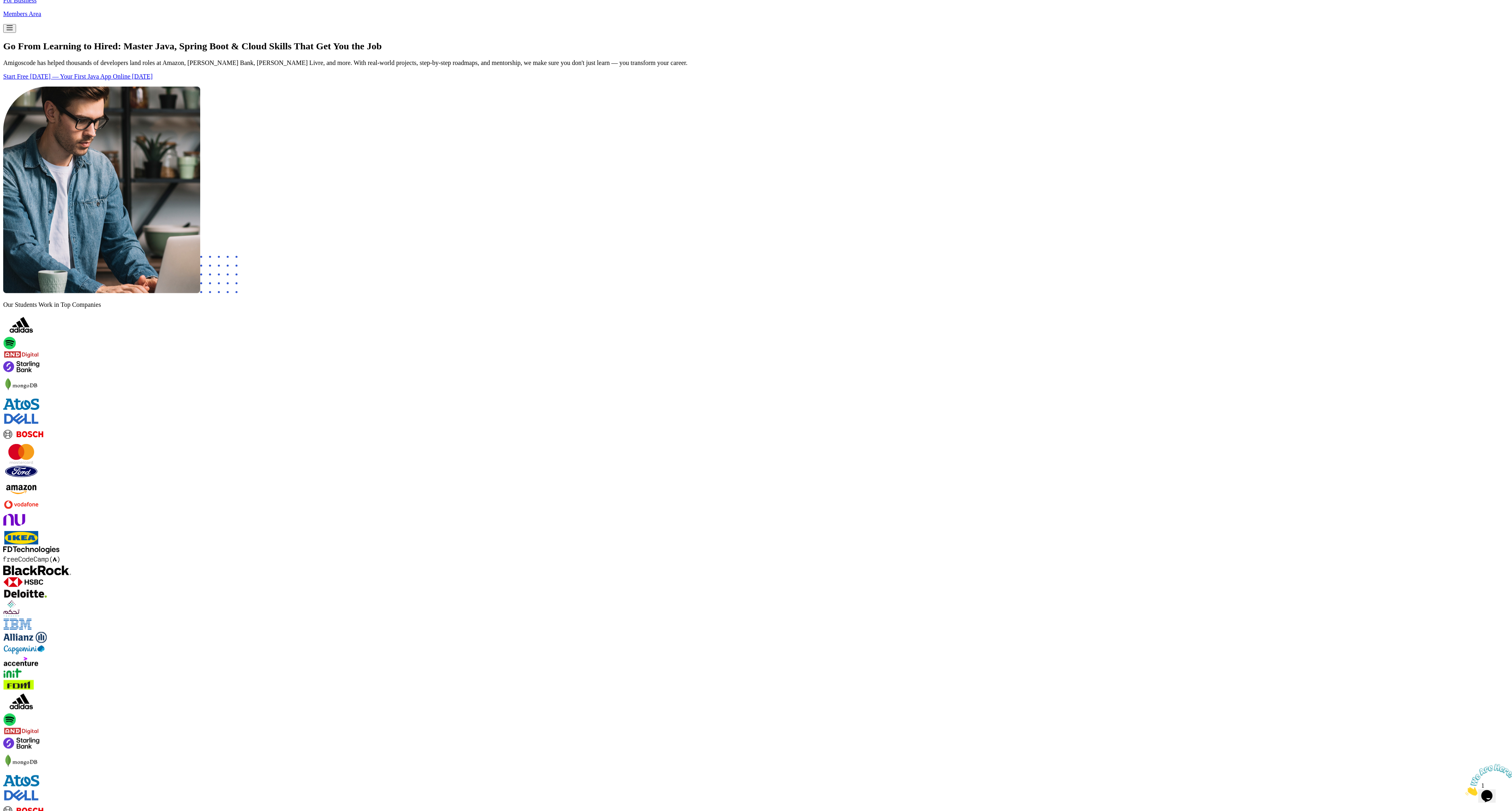
drag, startPoint x: 555, startPoint y: 461, endPoint x: 526, endPoint y: 462, distance: 29.0
drag, startPoint x: 529, startPoint y: 461, endPoint x: 545, endPoint y: 458, distance: 16.3
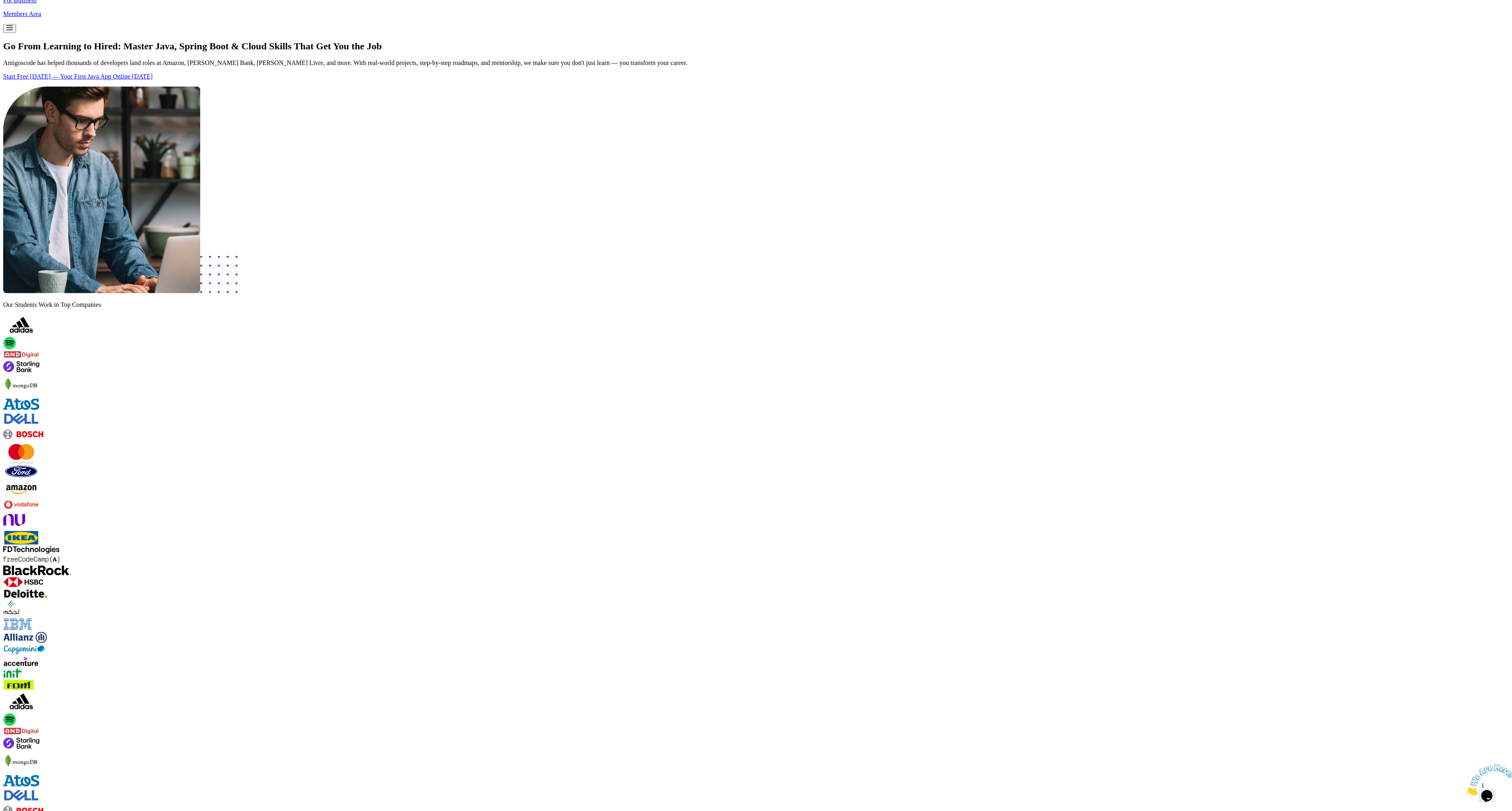
drag, startPoint x: 538, startPoint y: 326, endPoint x: 534, endPoint y: 351, distance: 25.3
drag, startPoint x: 534, startPoint y: 351, endPoint x: 549, endPoint y: 342, distance: 17.5
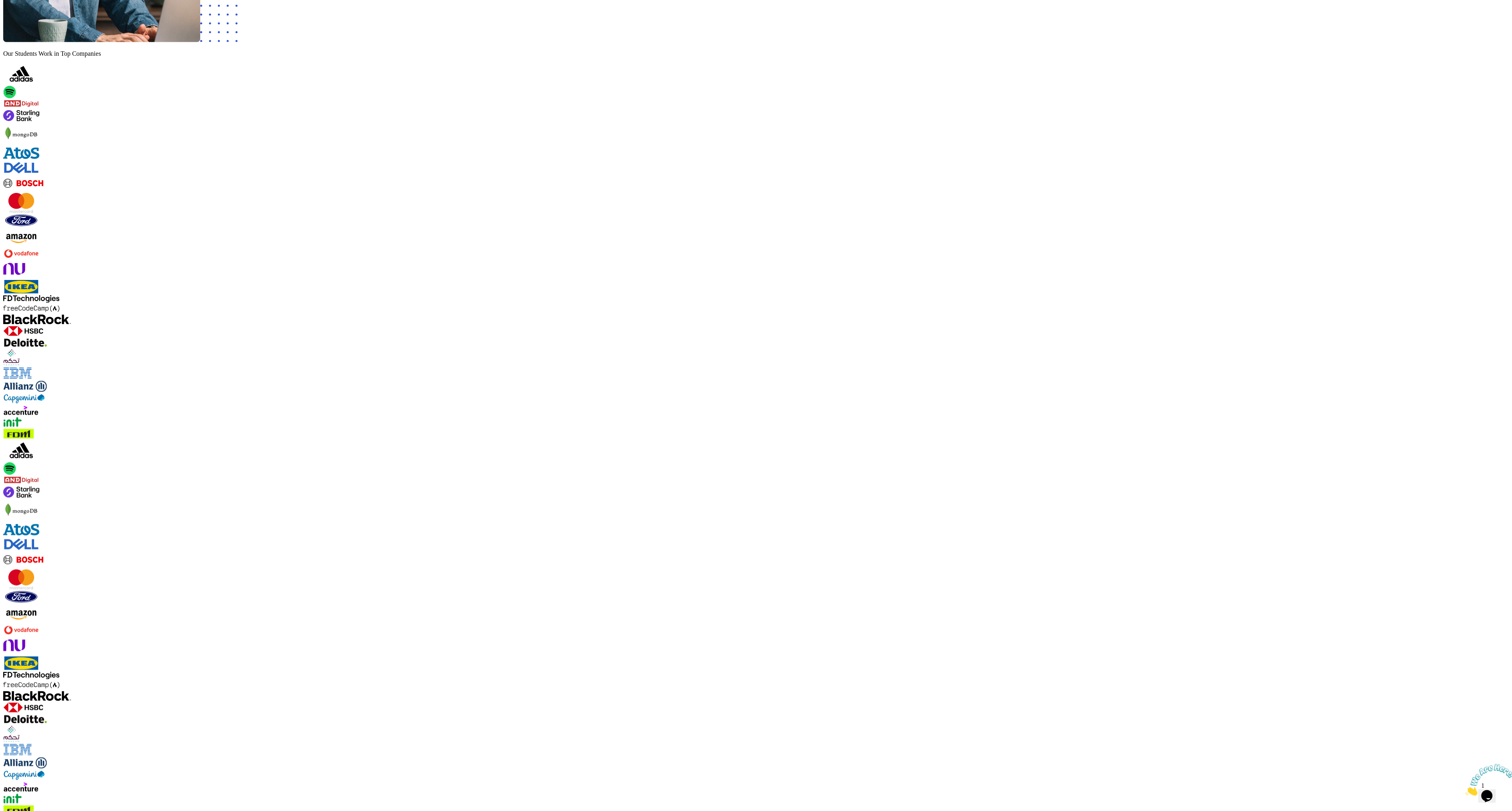
scroll to position [650, 0]
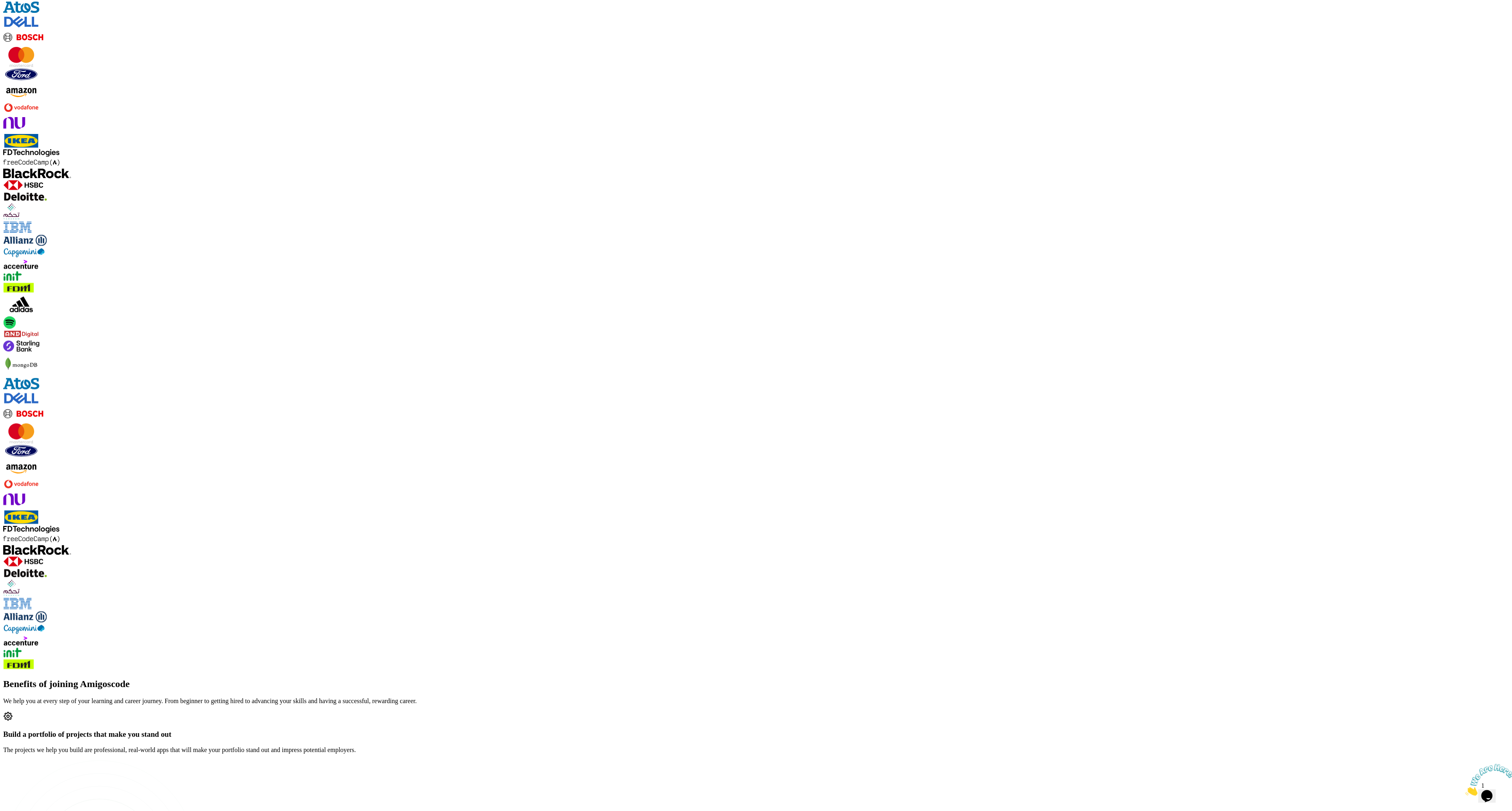
drag, startPoint x: 505, startPoint y: 276, endPoint x: 690, endPoint y: 299, distance: 186.4
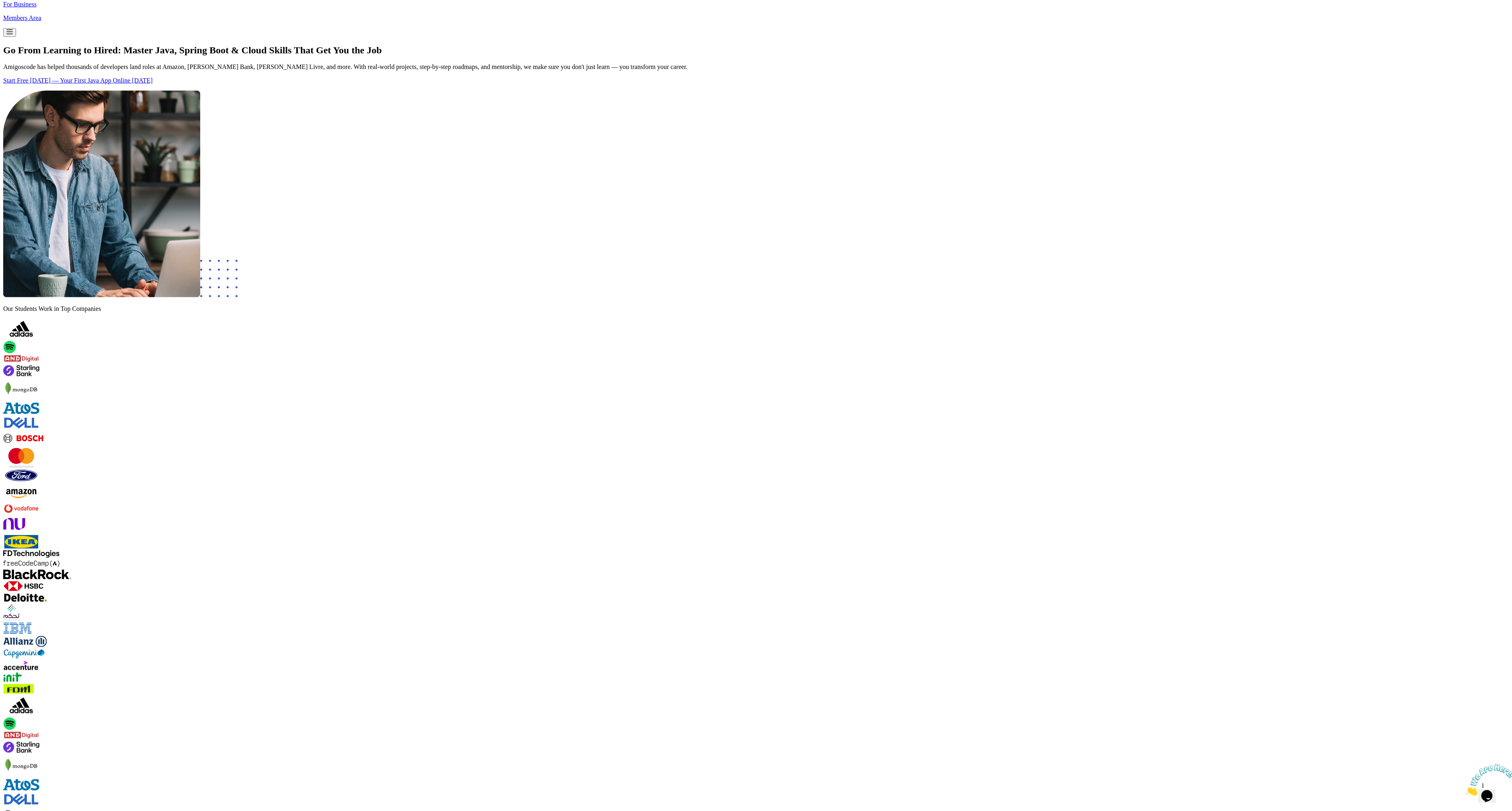
scroll to position [310, 0]
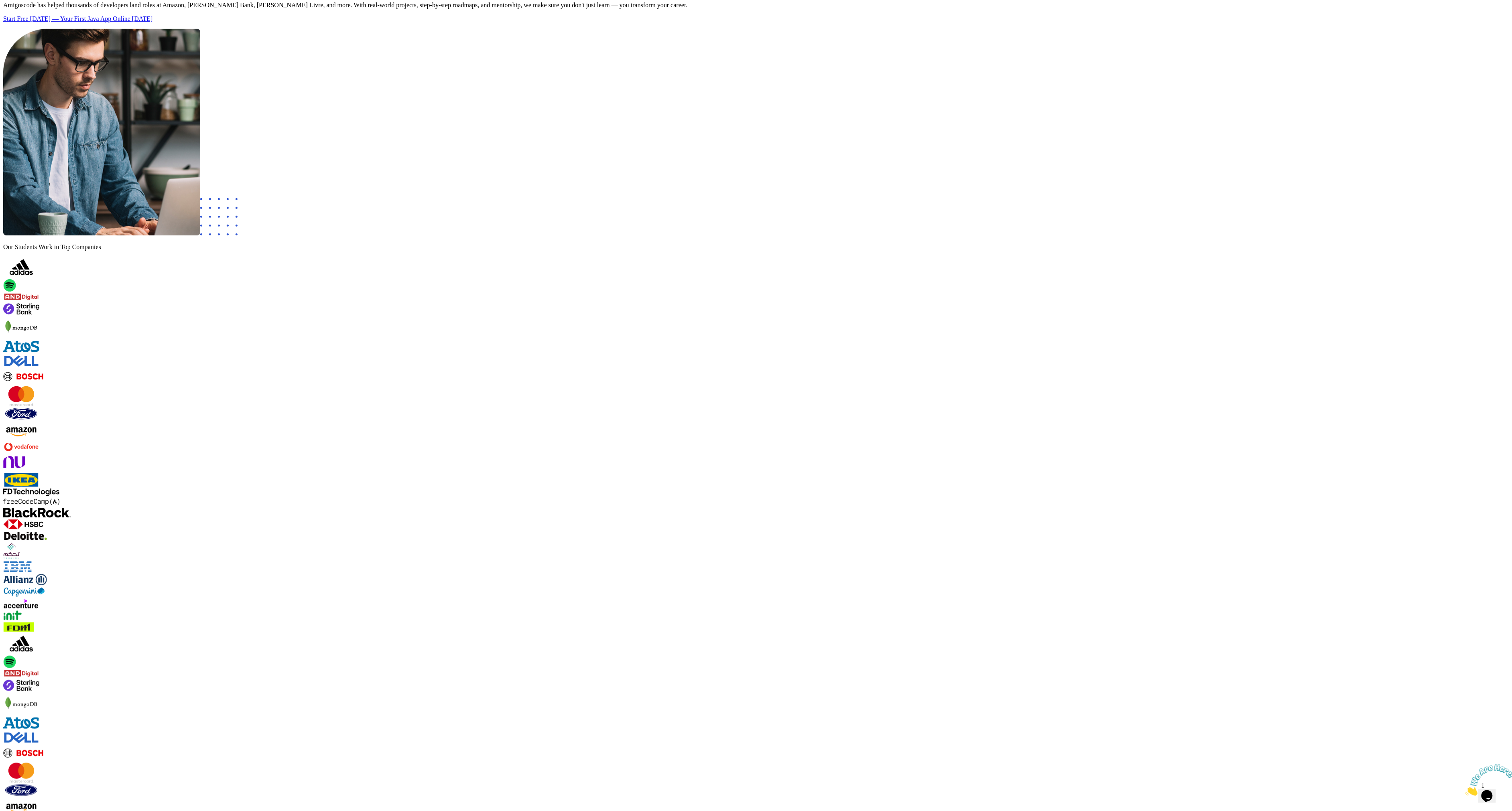
drag, startPoint x: 579, startPoint y: 229, endPoint x: 889, endPoint y: 253, distance: 310.9
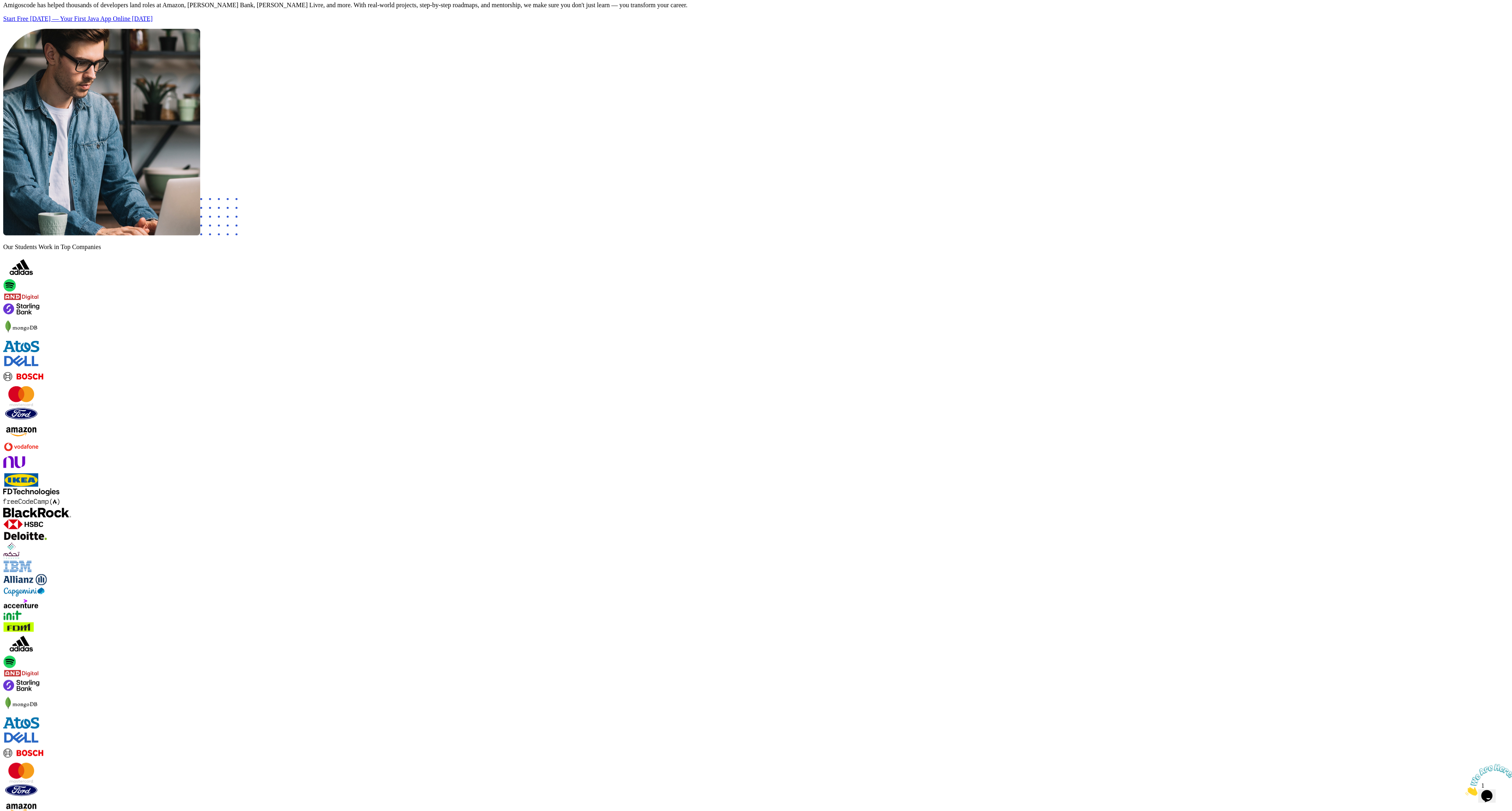
drag, startPoint x: 820, startPoint y: 227, endPoint x: 752, endPoint y: 241, distance: 69.4
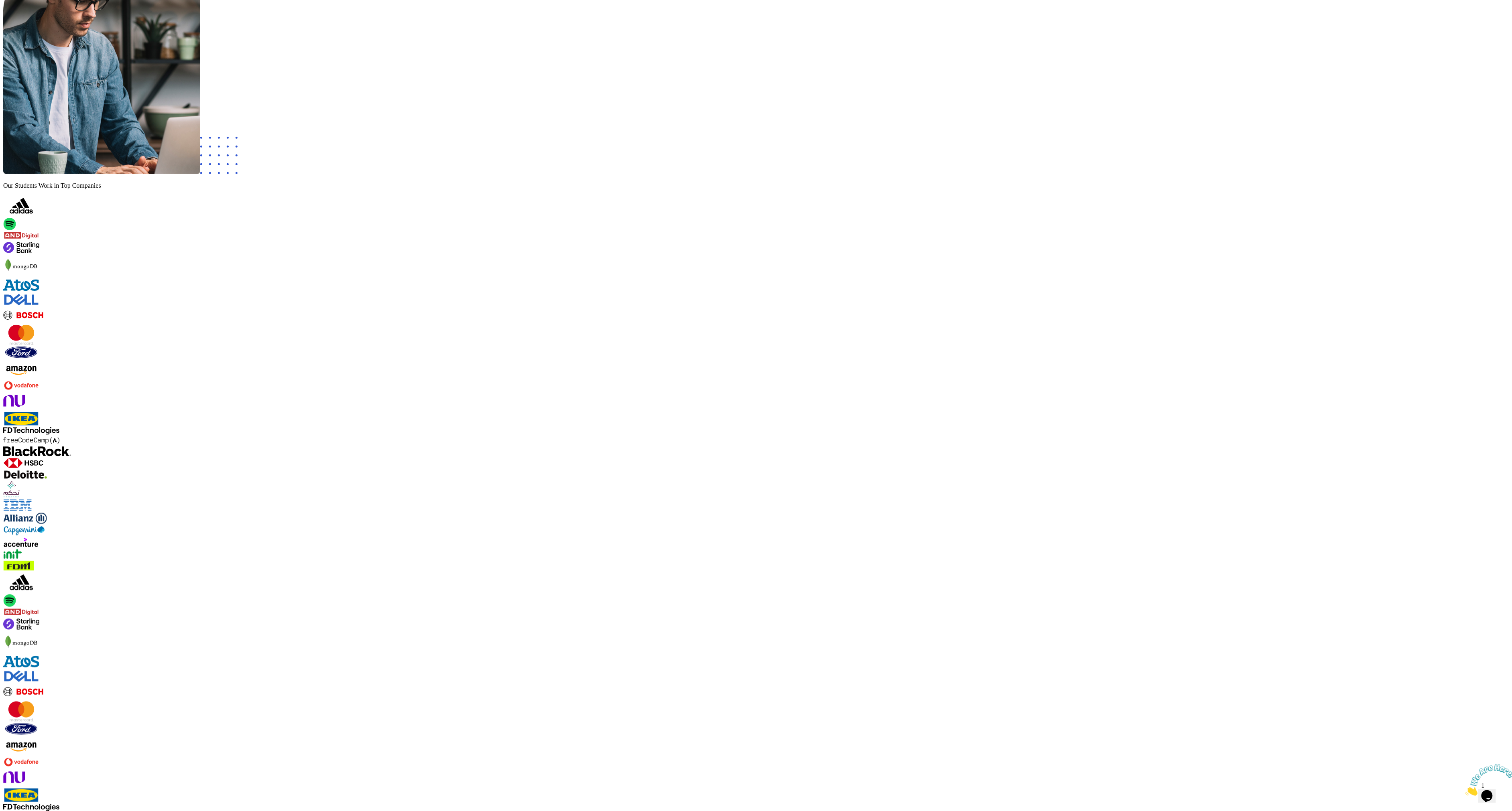
scroll to position [425, 0]
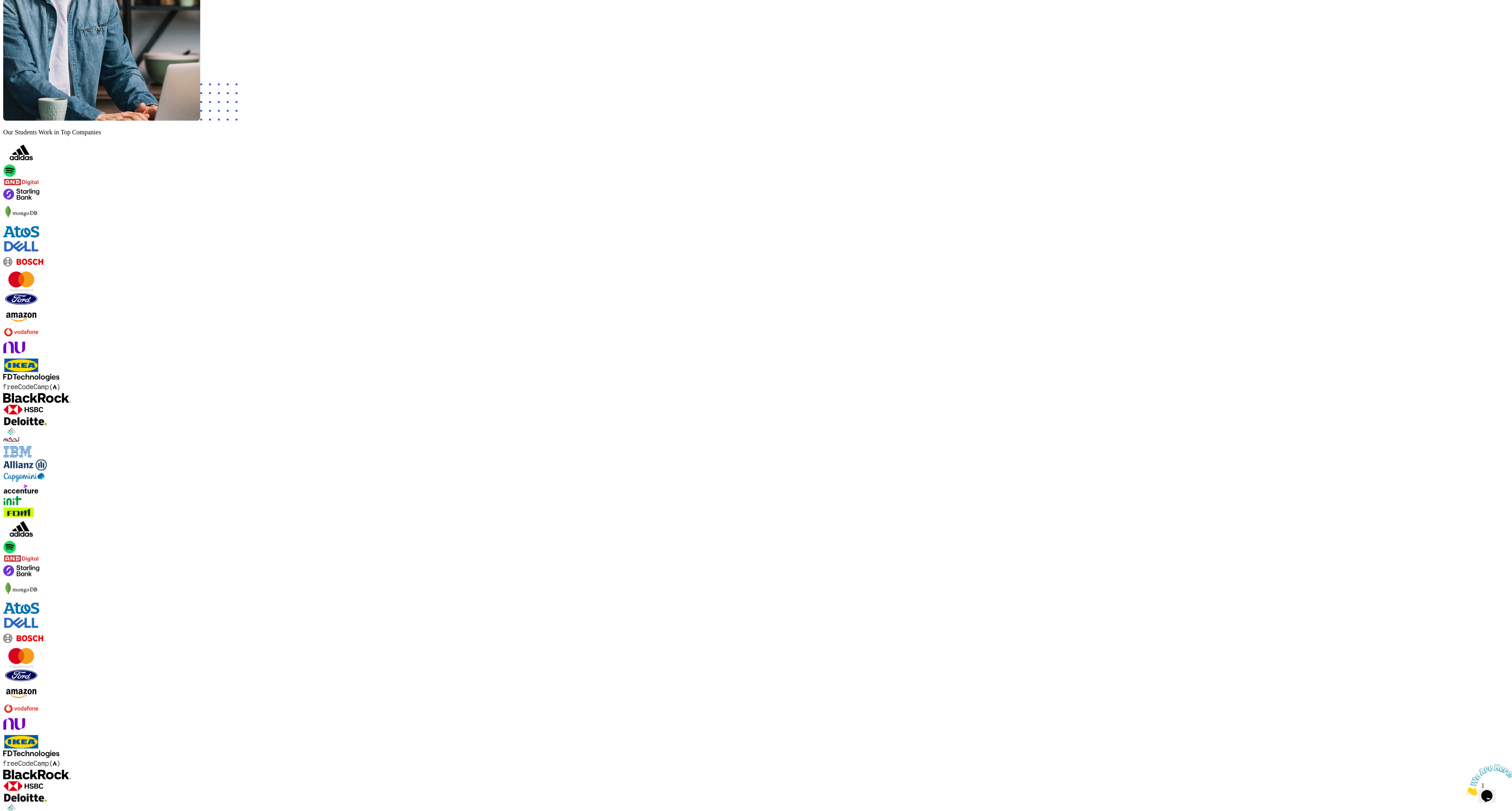
drag, startPoint x: 858, startPoint y: 351, endPoint x: 596, endPoint y: 146, distance: 332.7
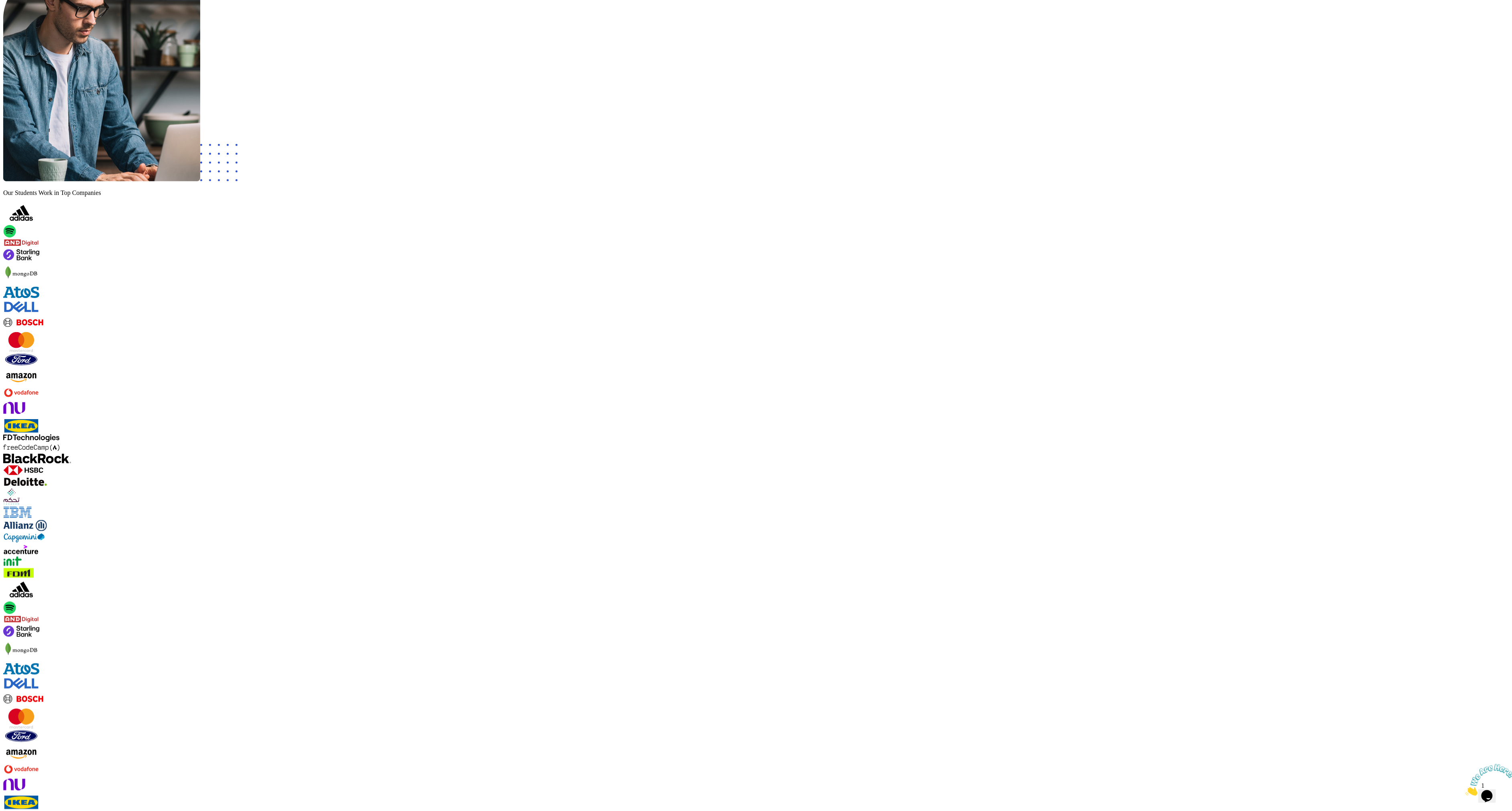
scroll to position [333, 0]
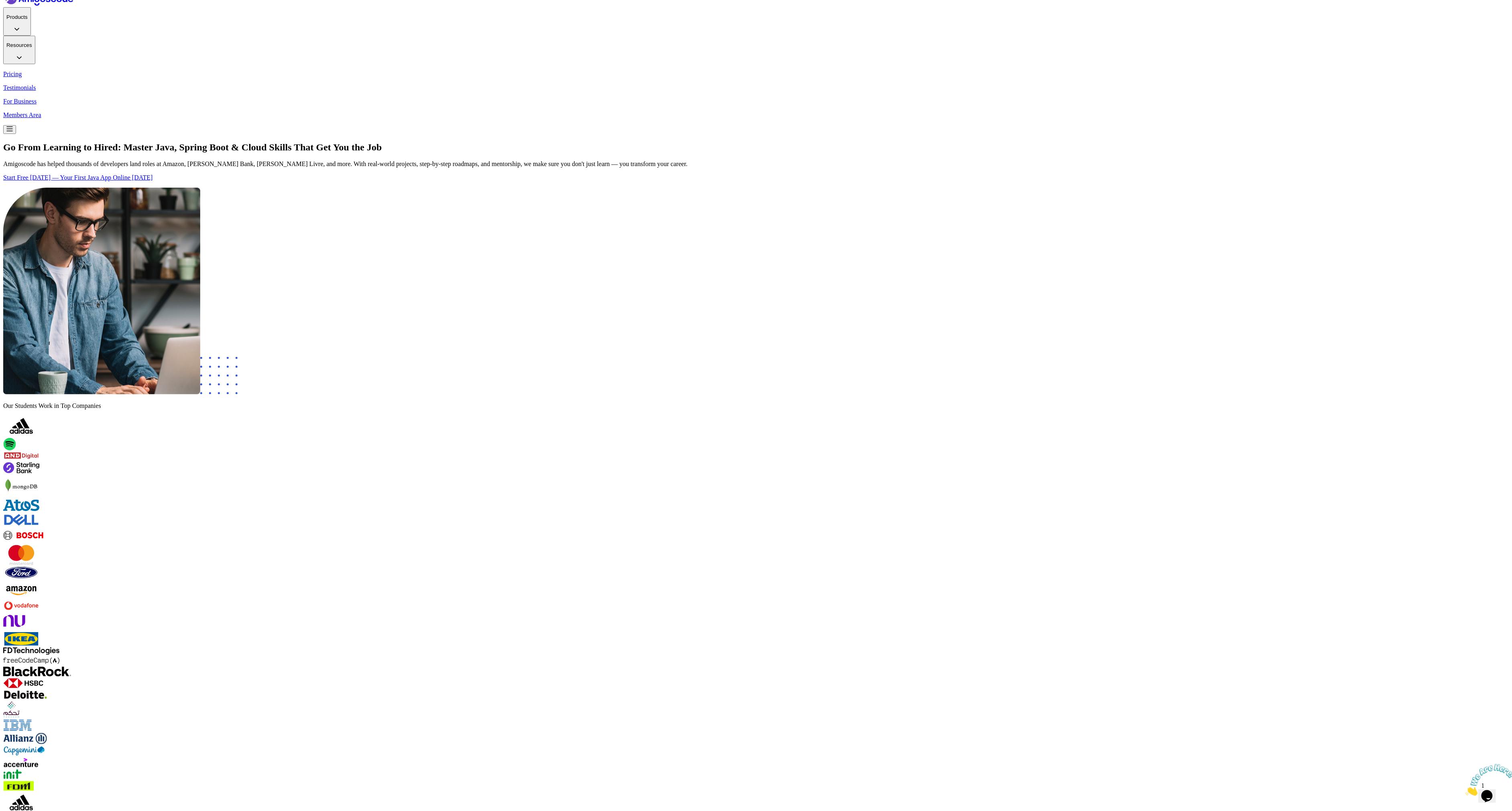
scroll to position [421, 0]
